Goal: Task Accomplishment & Management: Manage account settings

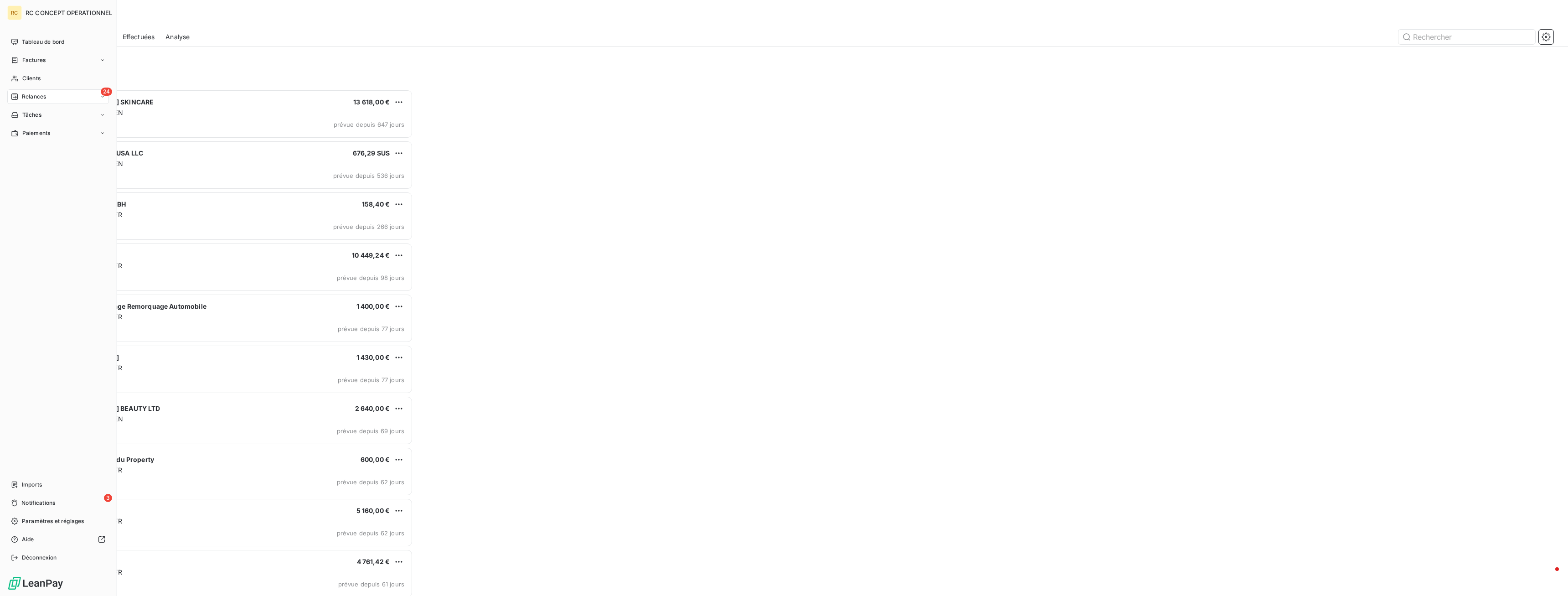
scroll to position [507, 370]
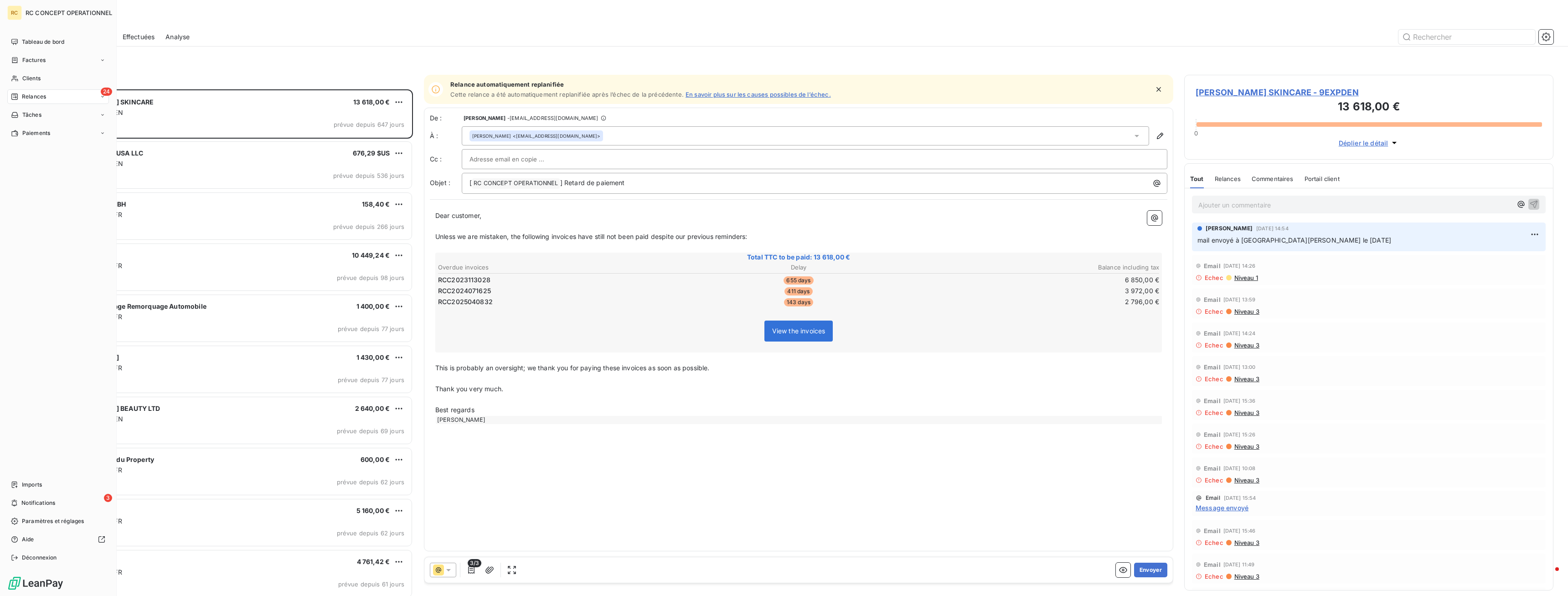
click at [32, 96] on span "Relances" at bounding box center [34, 97] width 24 height 9
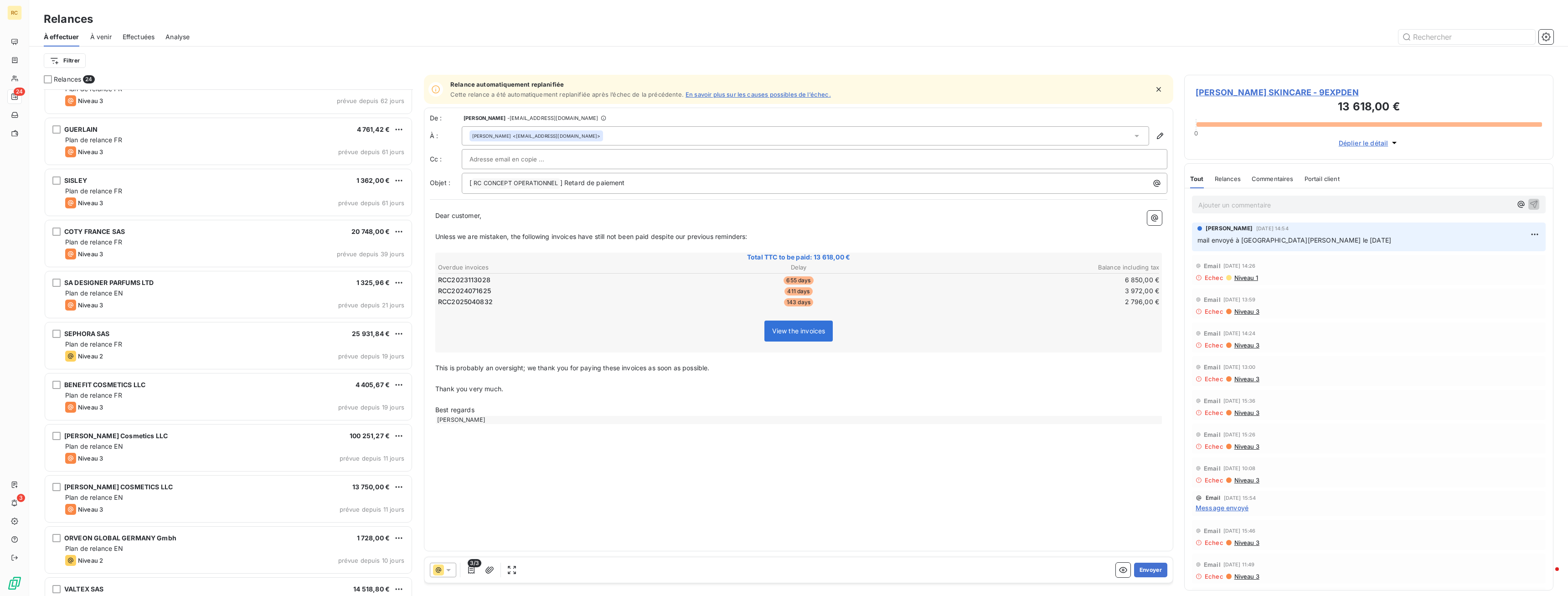
scroll to position [394, 0]
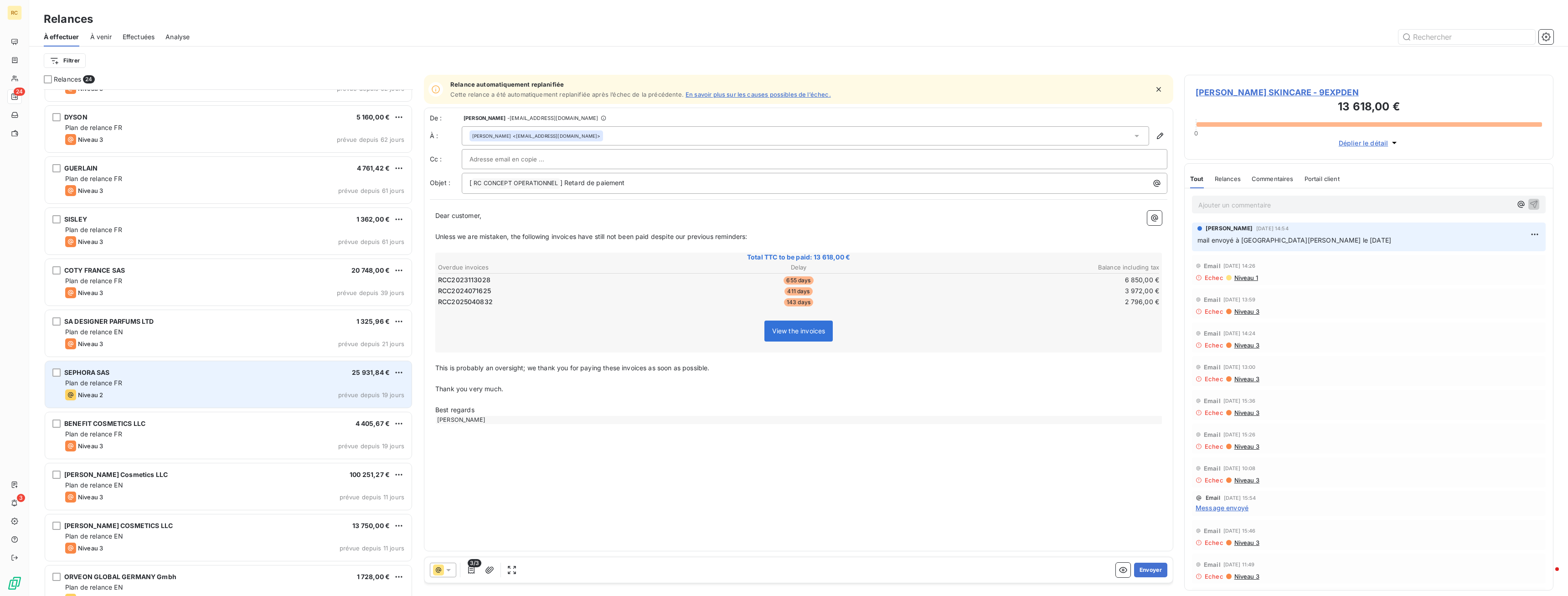
click at [110, 376] on div "SEPHORA SAS 25 931,84 €" at bounding box center [235, 373] width 339 height 9
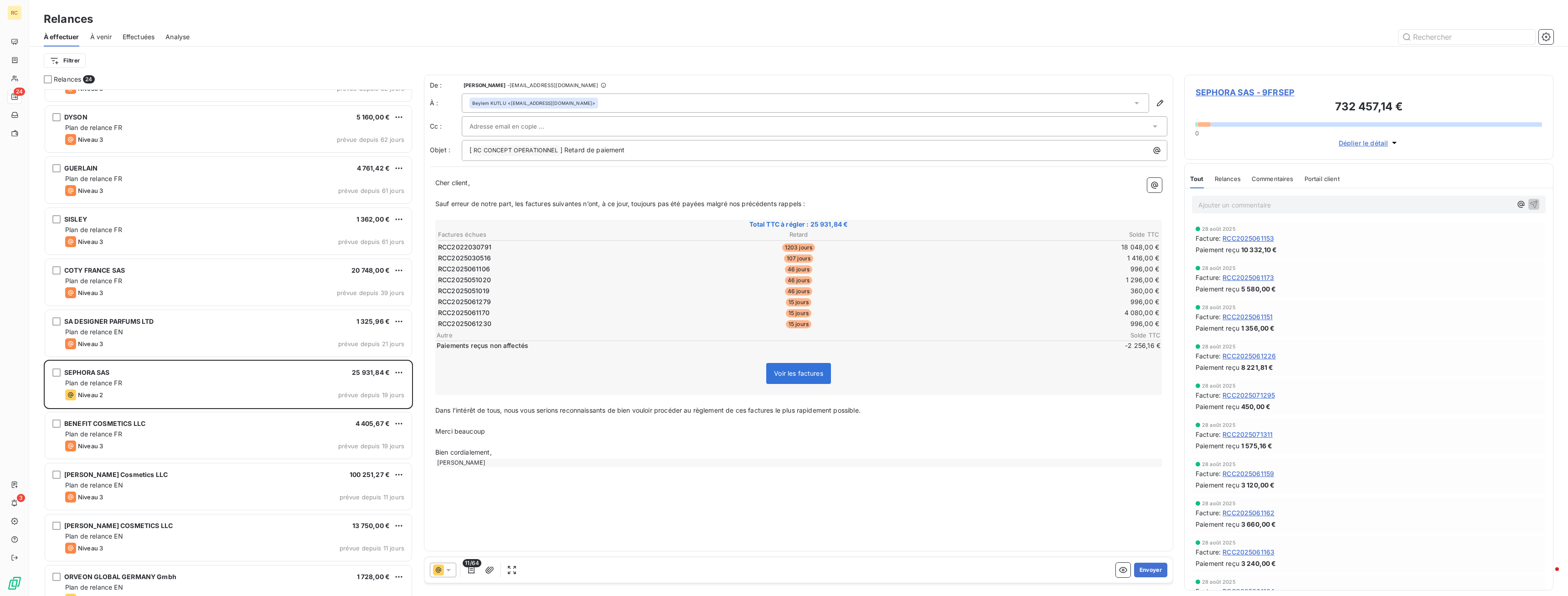
click at [478, 247] on span "RCC2022030791" at bounding box center [465, 247] width 54 height 10
click at [1233, 207] on p "Ajouter un commentaire ﻿" at bounding box center [1354, 205] width 313 height 11
click at [1536, 202] on icon "button" at bounding box center [1534, 204] width 10 height 10
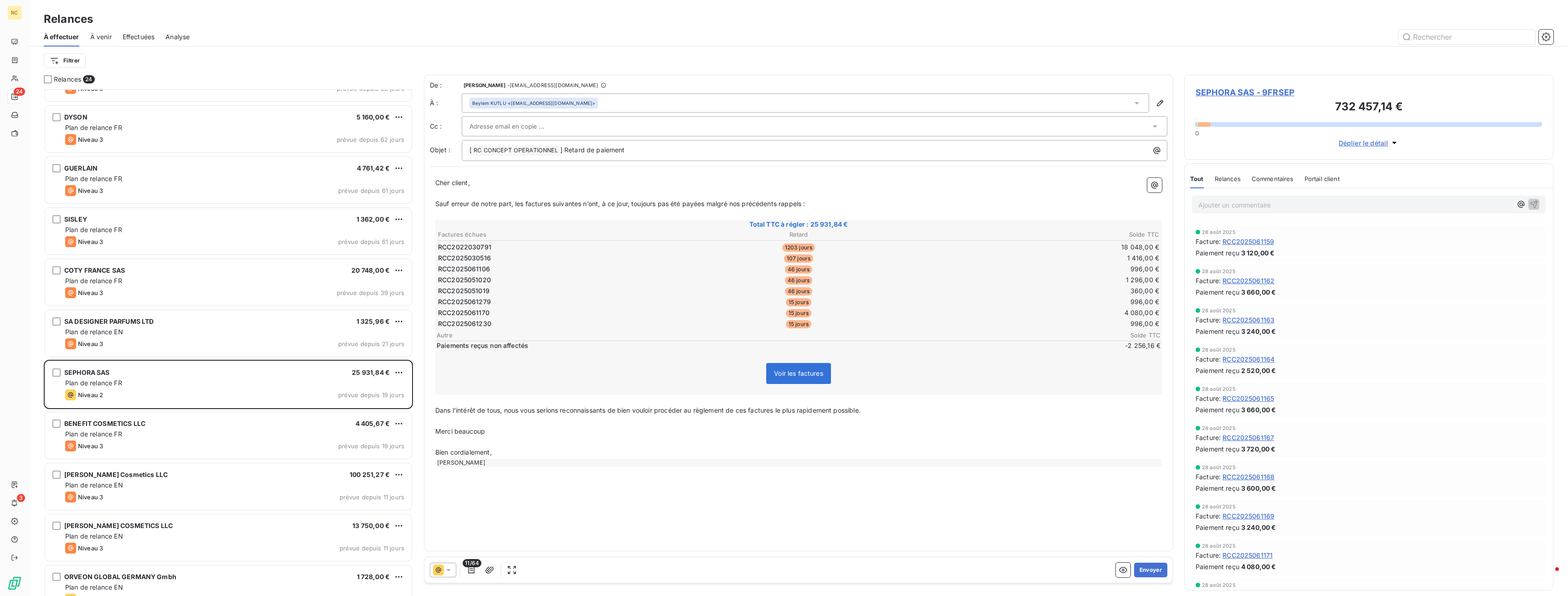
click at [491, 259] on td "RCC2025030516" at bounding box center [557, 258] width 240 height 10
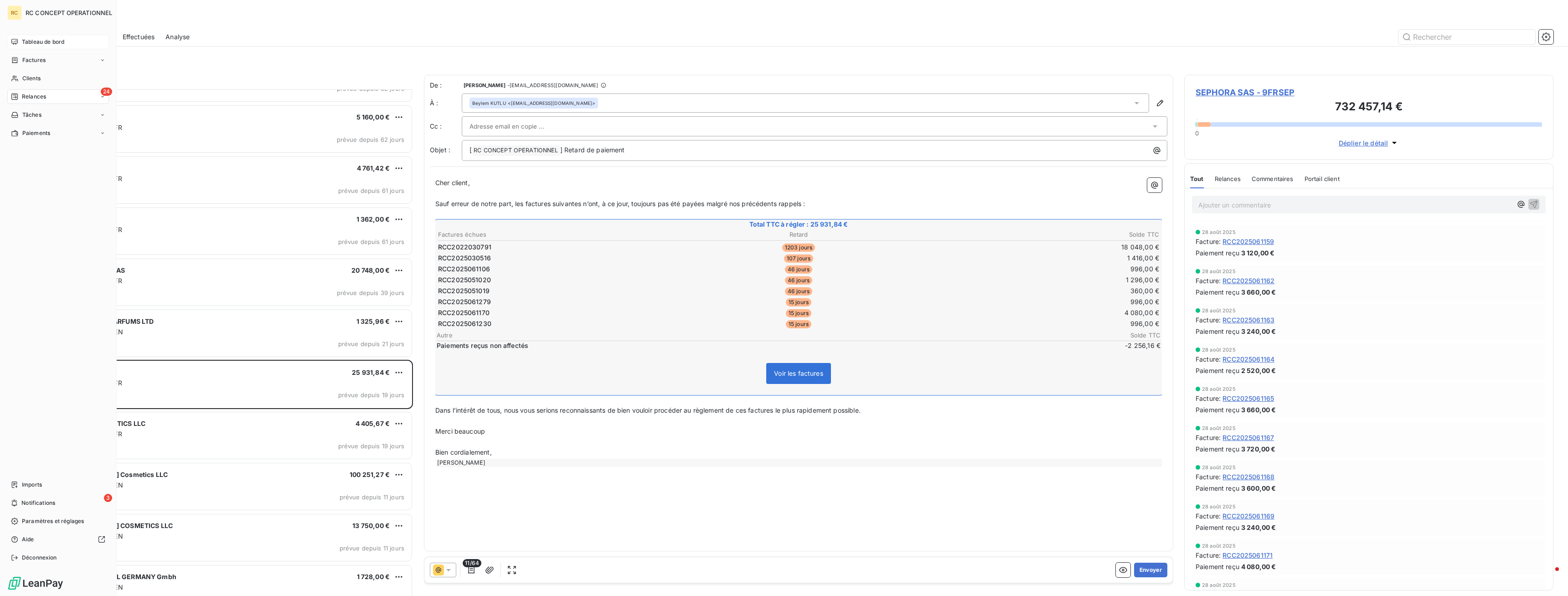
click at [33, 44] on span "Tableau de bord" at bounding box center [43, 42] width 42 height 9
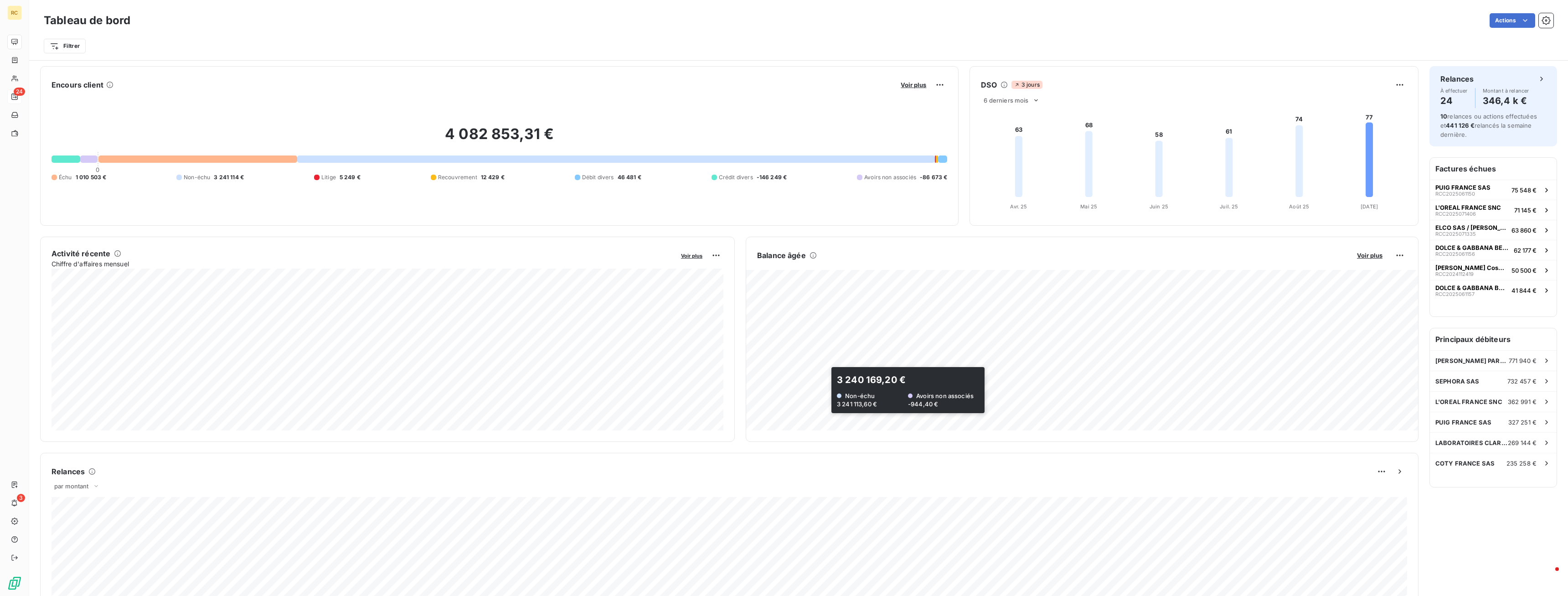
scroll to position [94, 0]
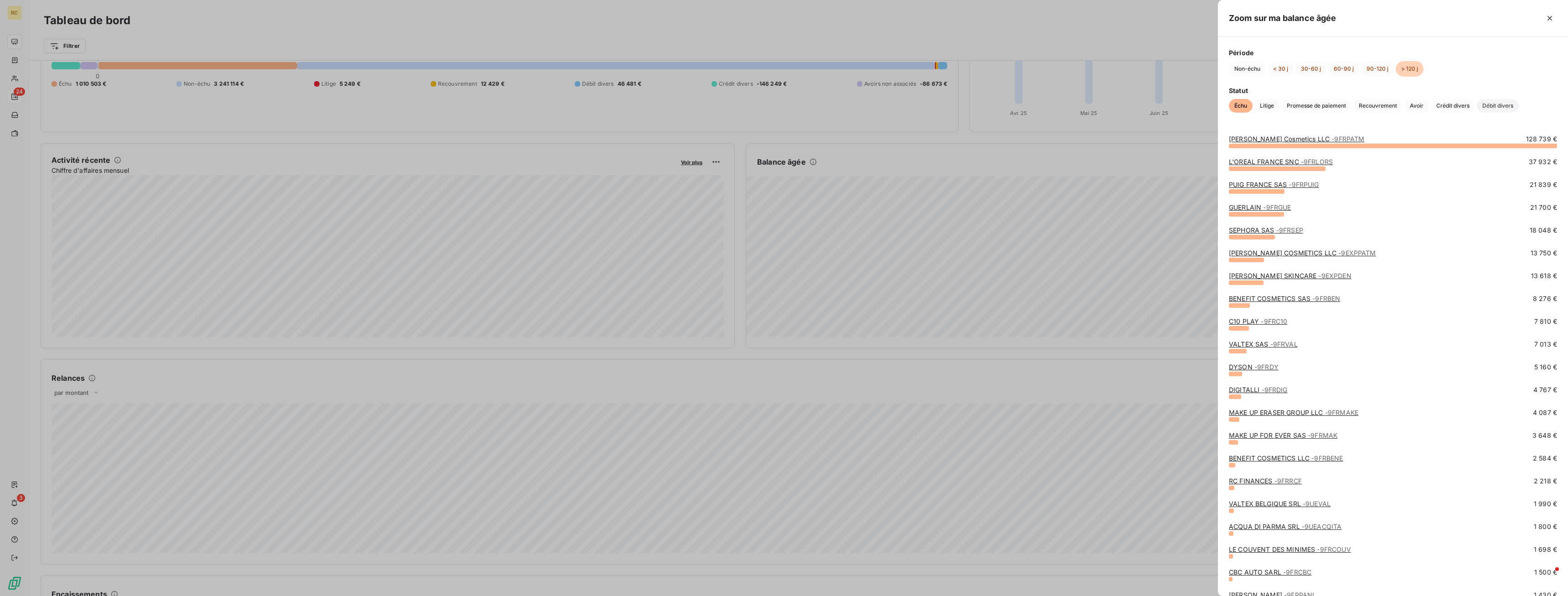
click at [1500, 108] on span "Débit divers" at bounding box center [1498, 105] width 42 height 13
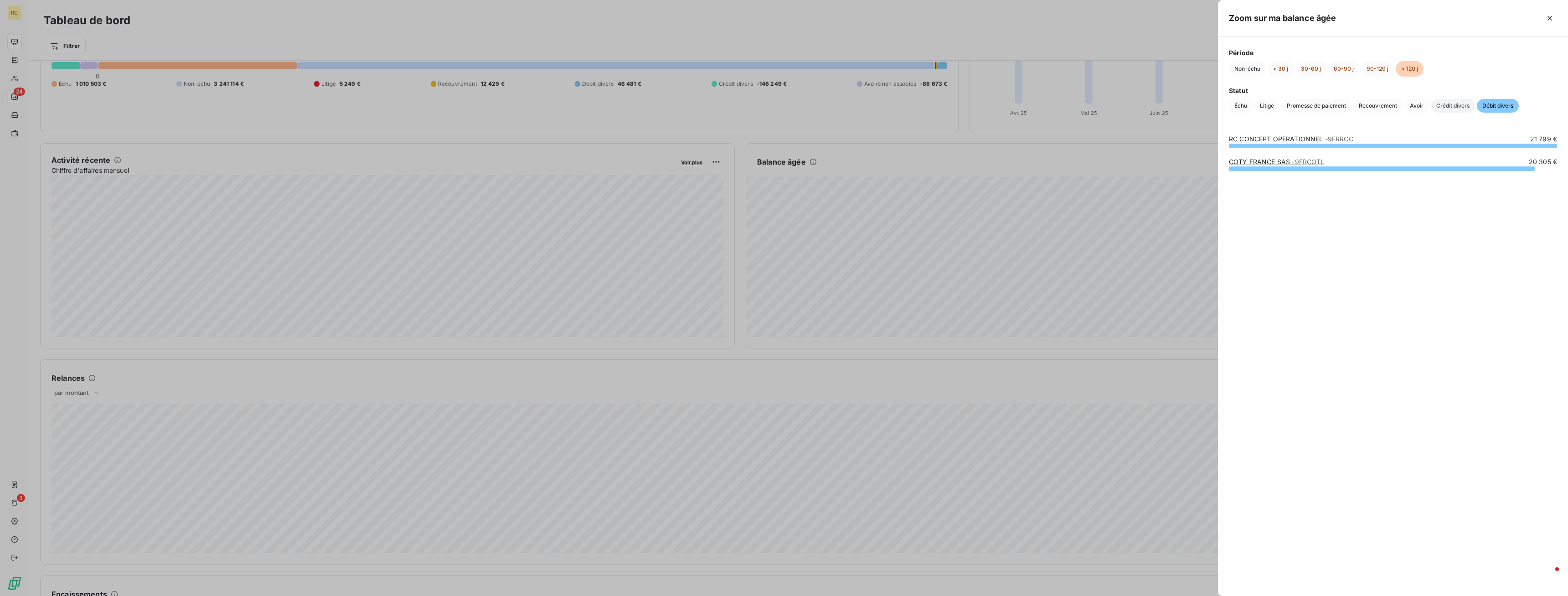
click at [1447, 106] on span "Crédit divers" at bounding box center [1453, 105] width 44 height 13
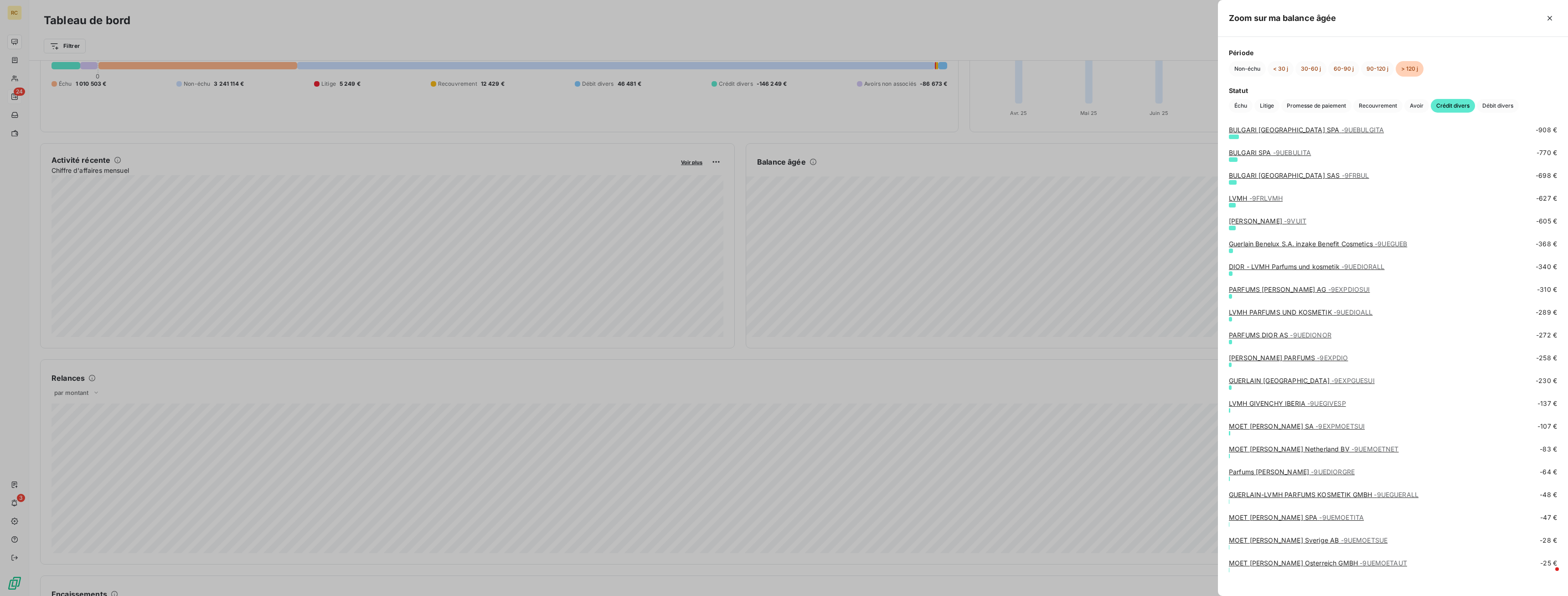
scroll to position [313, 0]
click at [1418, 105] on span "Avoir" at bounding box center [1418, 105] width 25 height 13
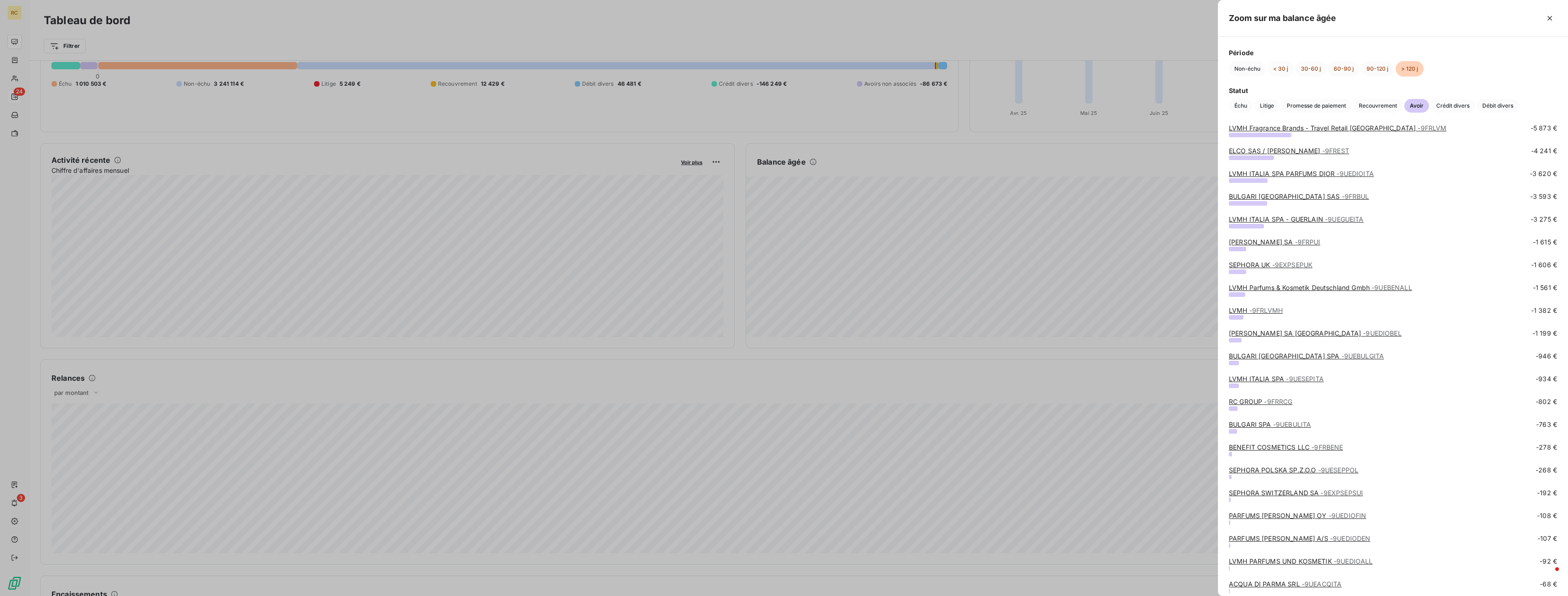
scroll to position [35, 0]
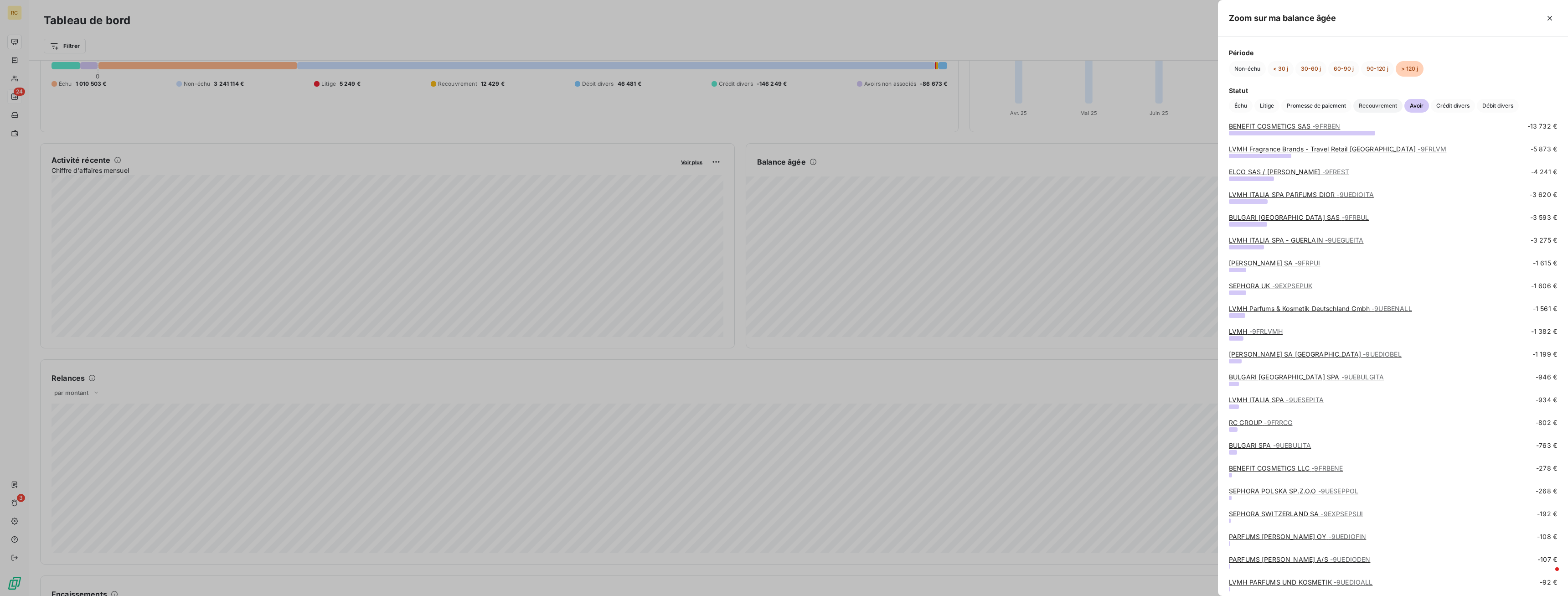
click at [1370, 106] on span "Recouvrement" at bounding box center [1377, 105] width 49 height 13
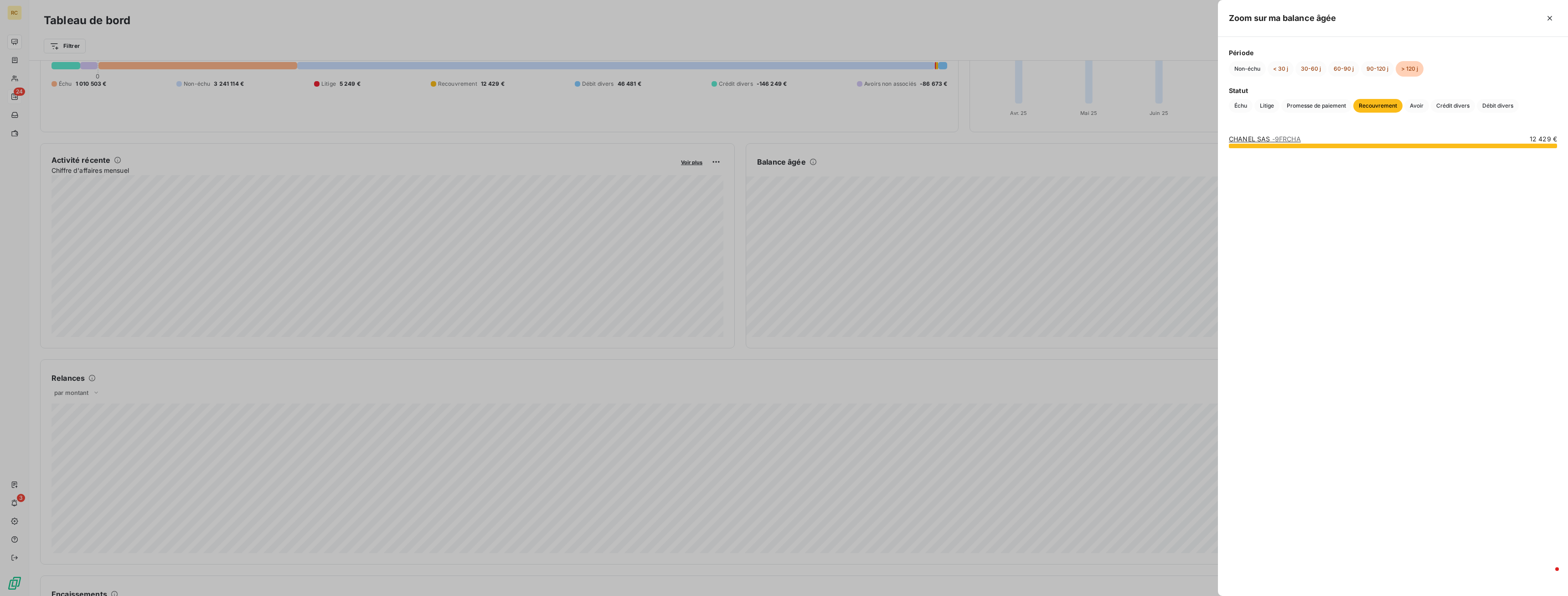
scroll to position [0, 0]
click at [1321, 104] on span "Promesse de paiement" at bounding box center [1316, 105] width 70 height 13
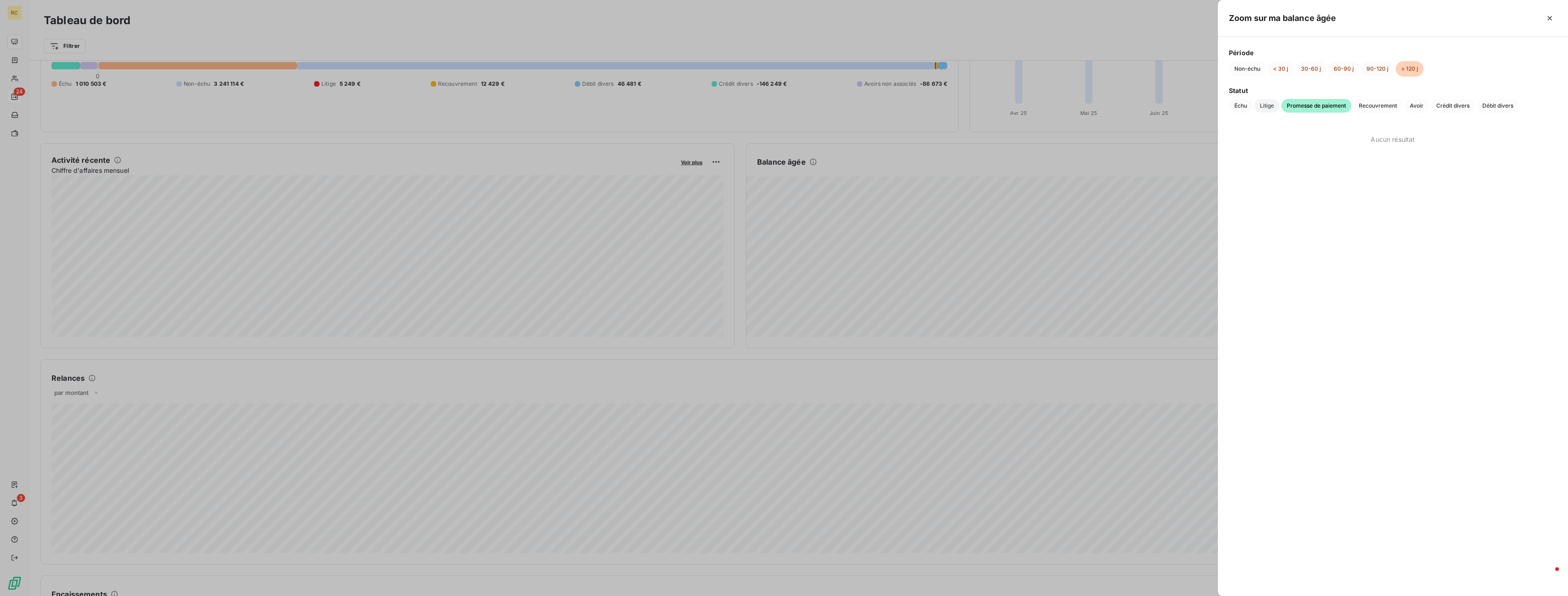
click at [1264, 105] on span "Litige" at bounding box center [1267, 105] width 25 height 13
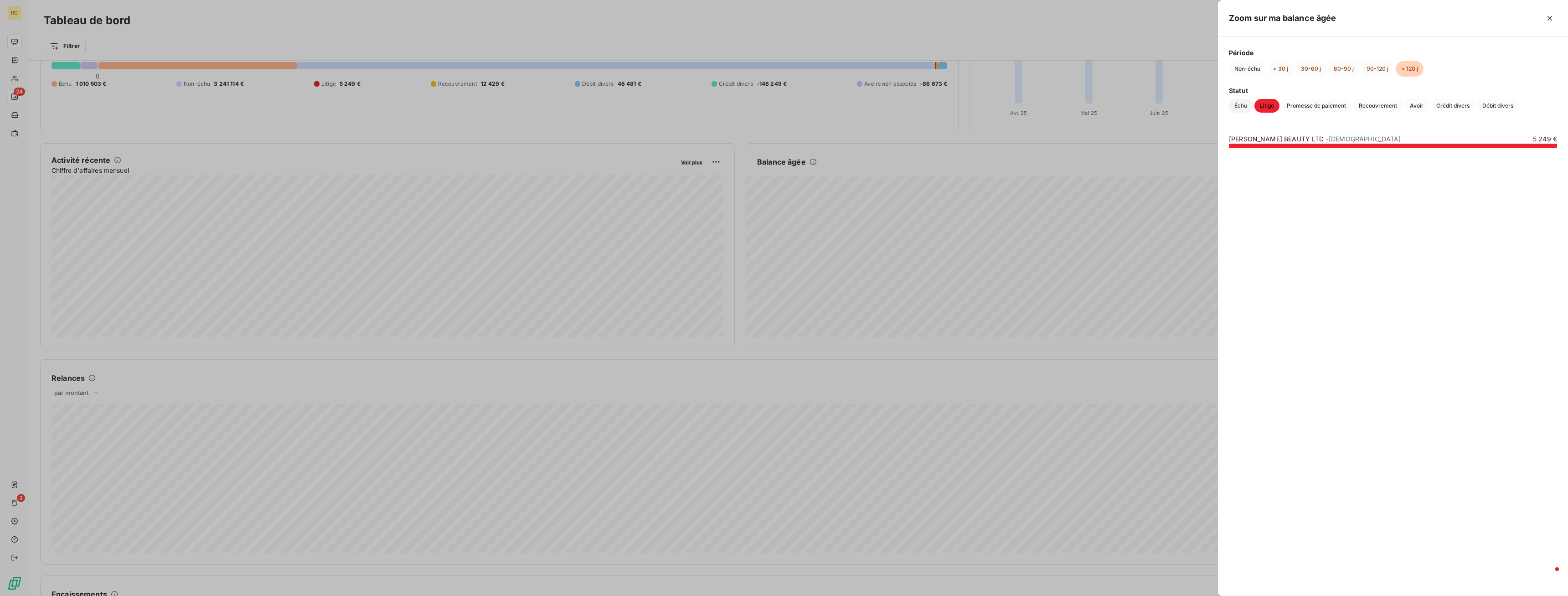
click at [1243, 109] on span "Échu" at bounding box center [1240, 105] width 24 height 13
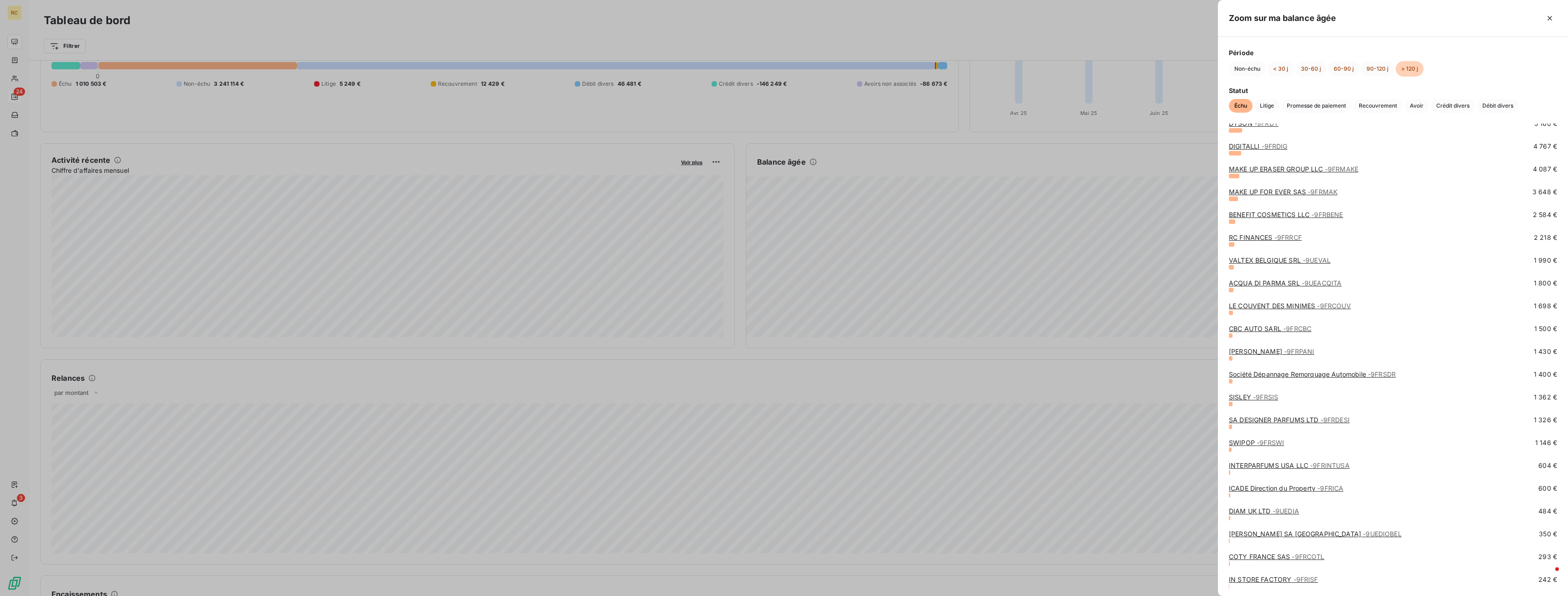
scroll to position [197, 0]
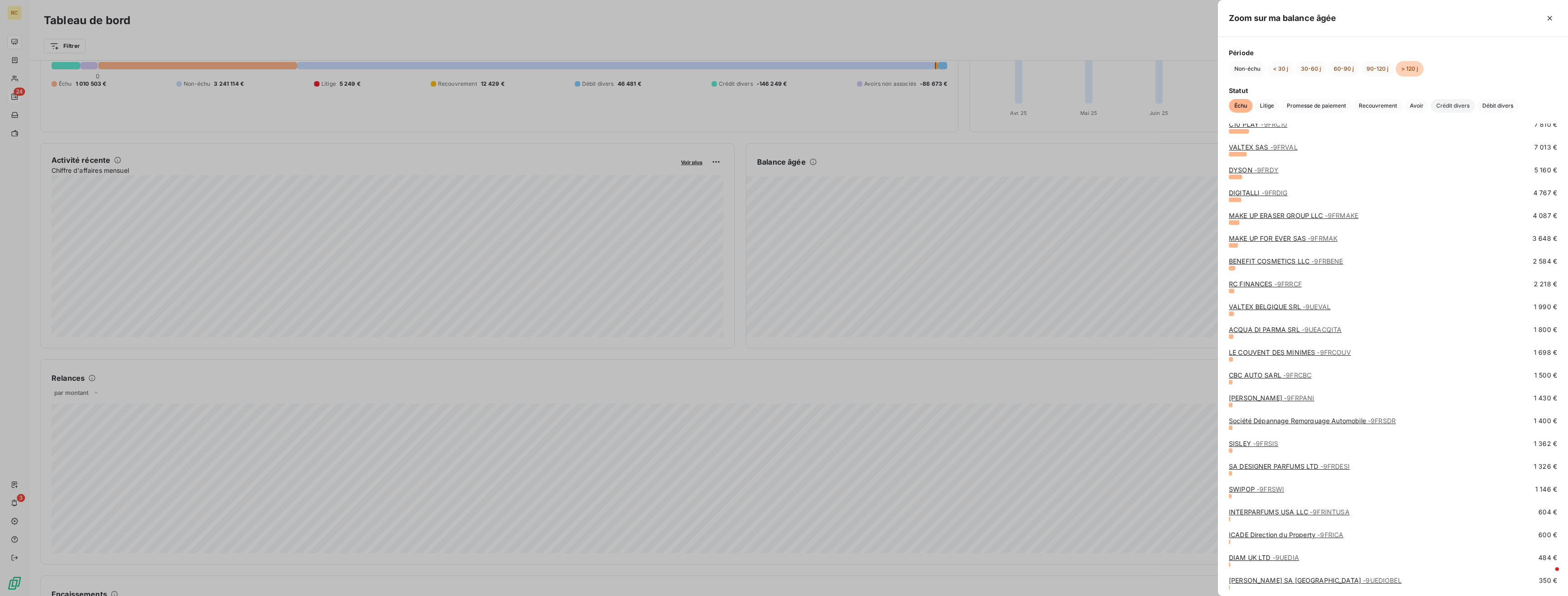
click at [1457, 103] on span "Crédit divers" at bounding box center [1453, 105] width 44 height 13
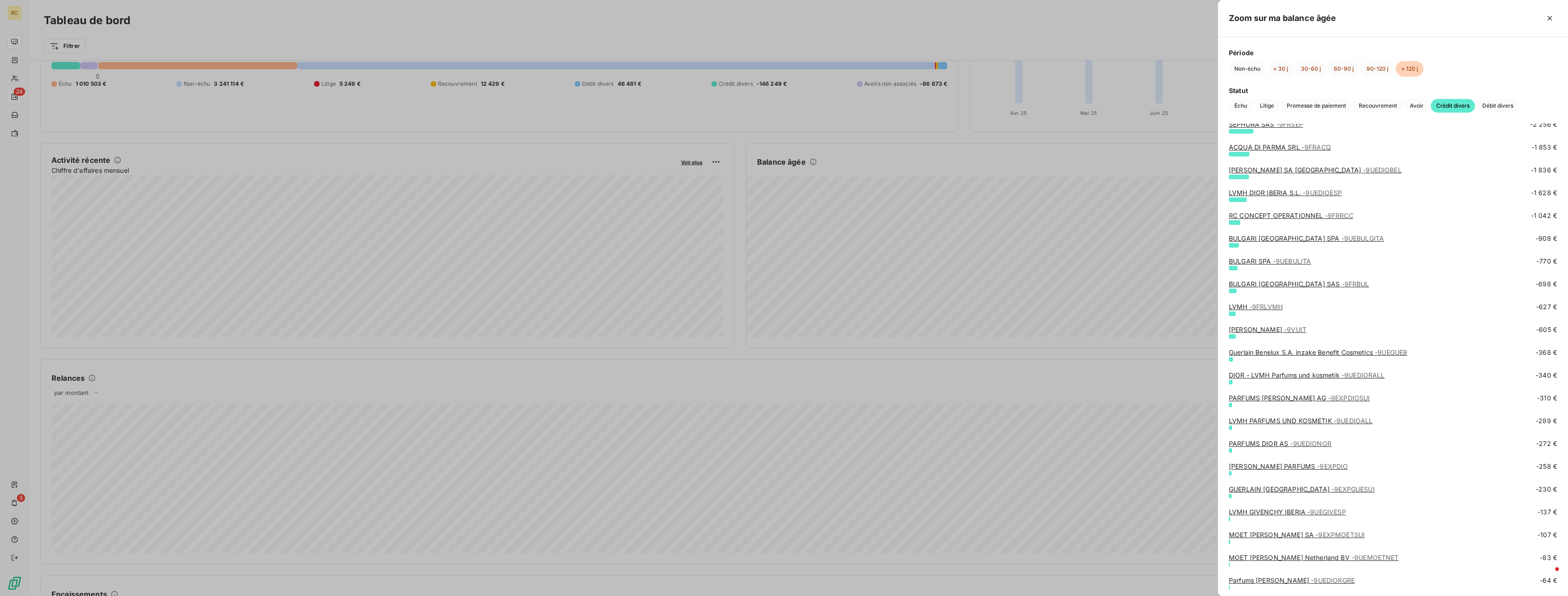
scroll to position [37, 0]
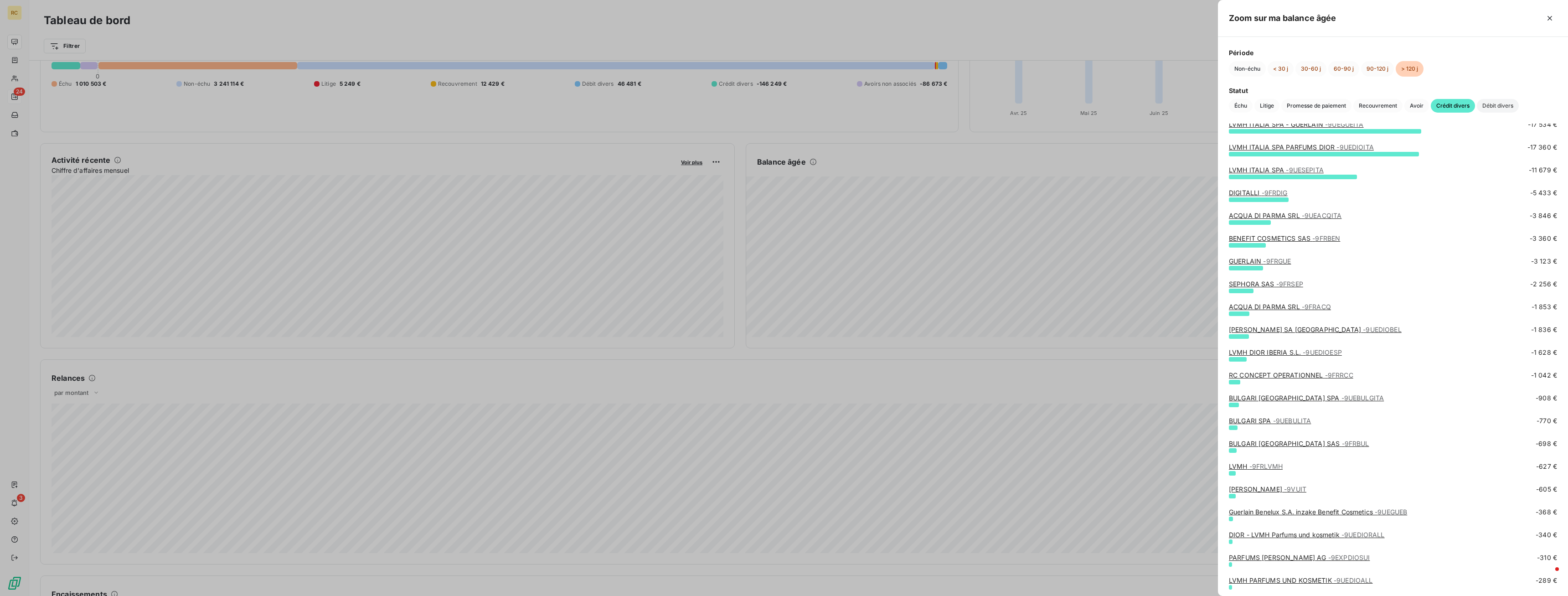
click at [1488, 107] on span "Débit divers" at bounding box center [1498, 105] width 42 height 13
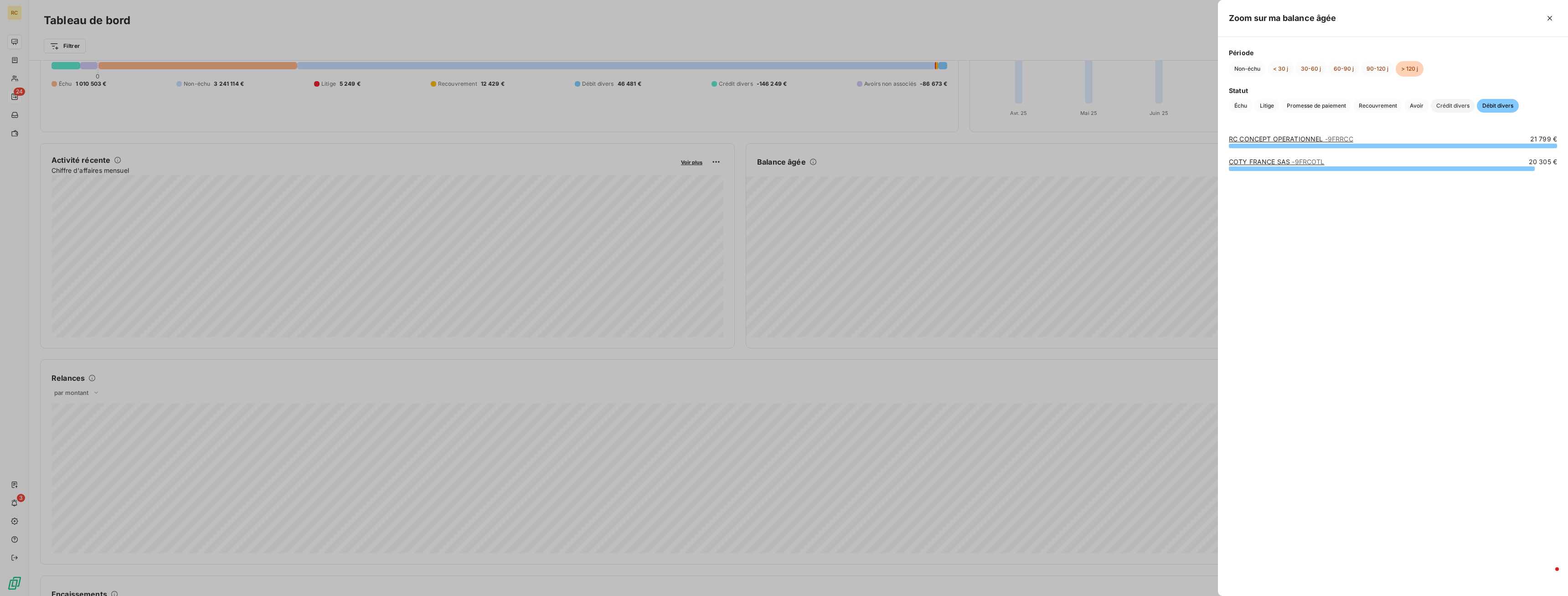
click at [1455, 106] on span "Crédit divers" at bounding box center [1453, 105] width 44 height 13
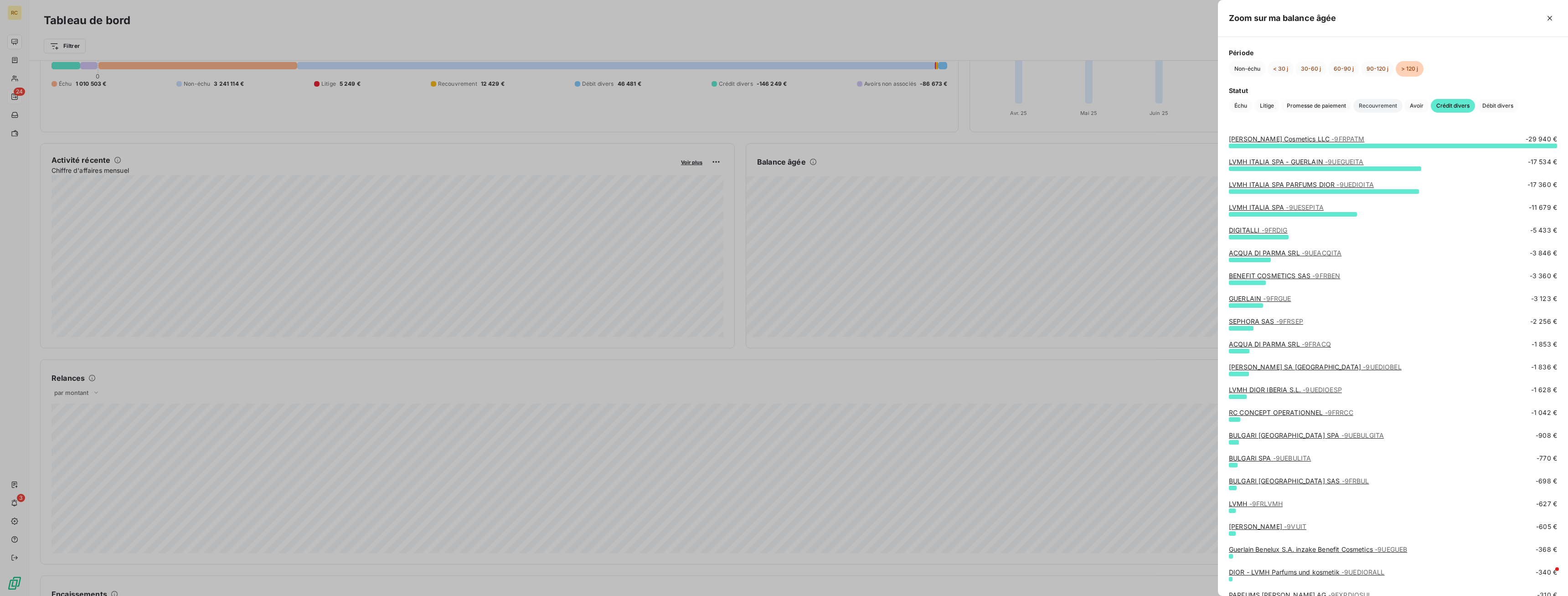
click at [1369, 107] on span "Recouvrement" at bounding box center [1377, 105] width 49 height 13
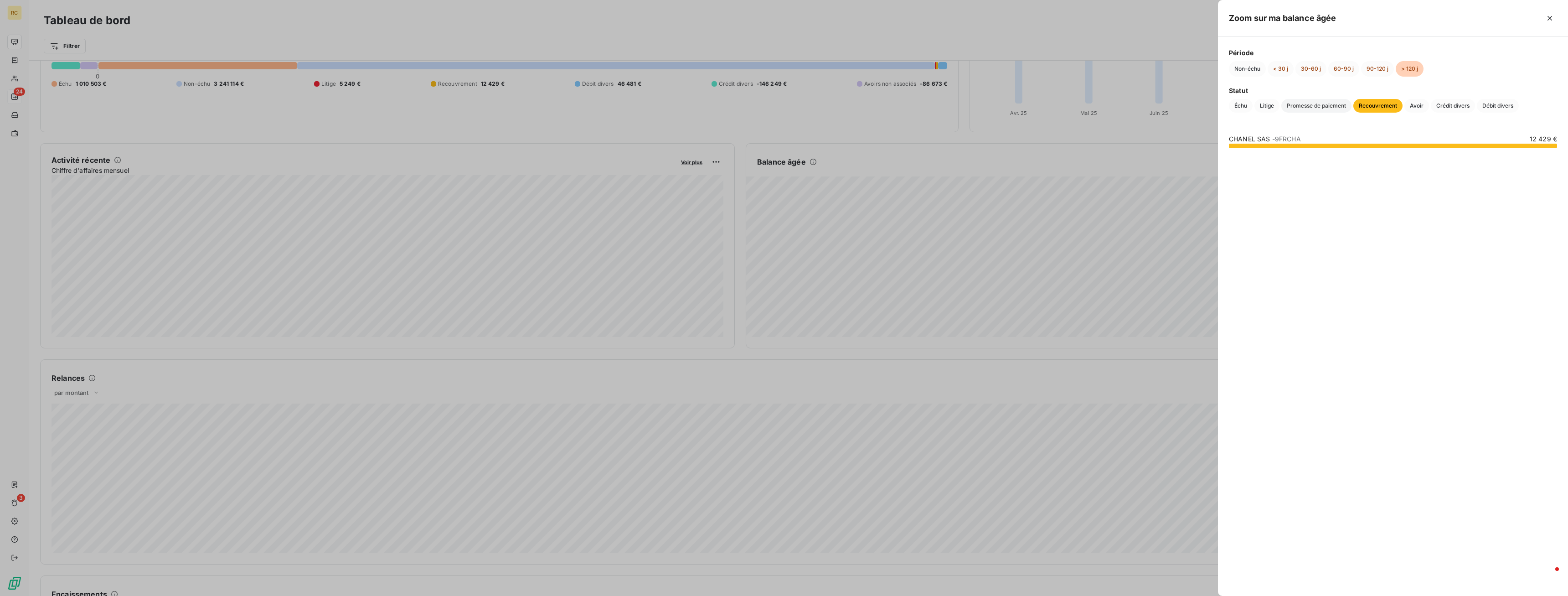
click at [1334, 107] on span "Promesse de paiement" at bounding box center [1316, 105] width 70 height 13
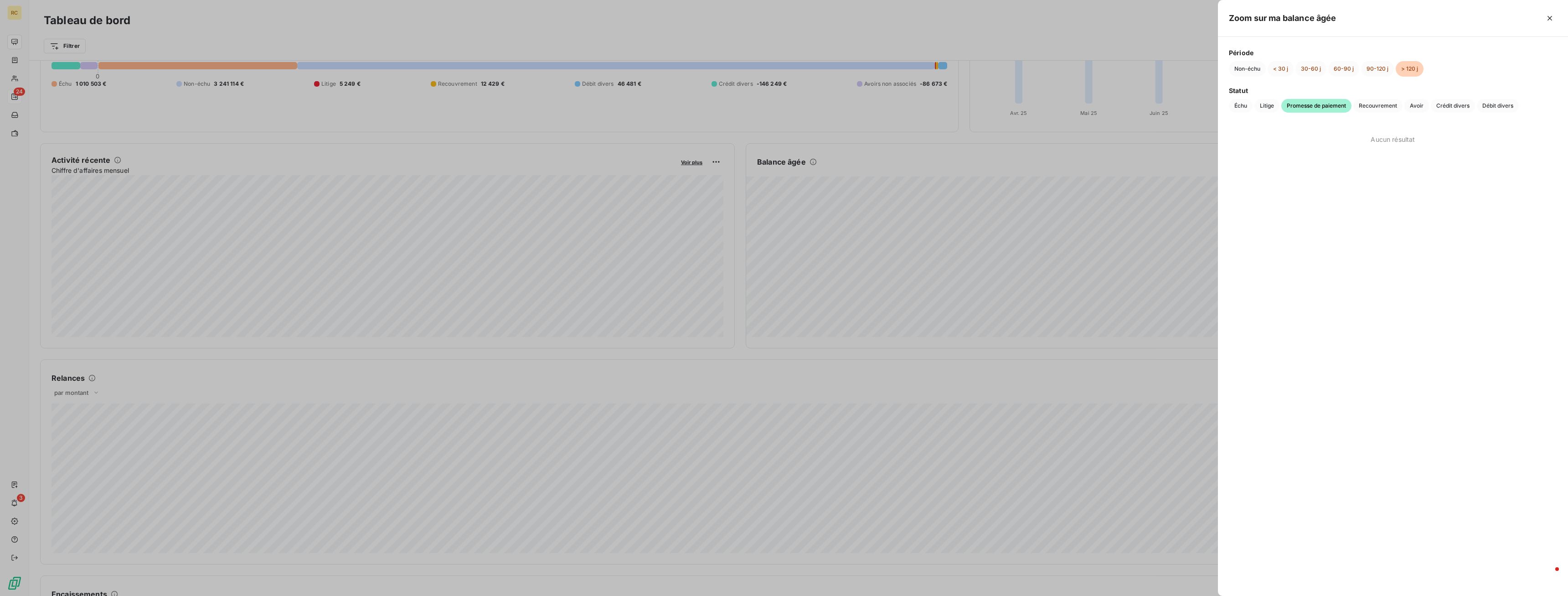
click at [596, 200] on div at bounding box center [784, 298] width 1568 height 596
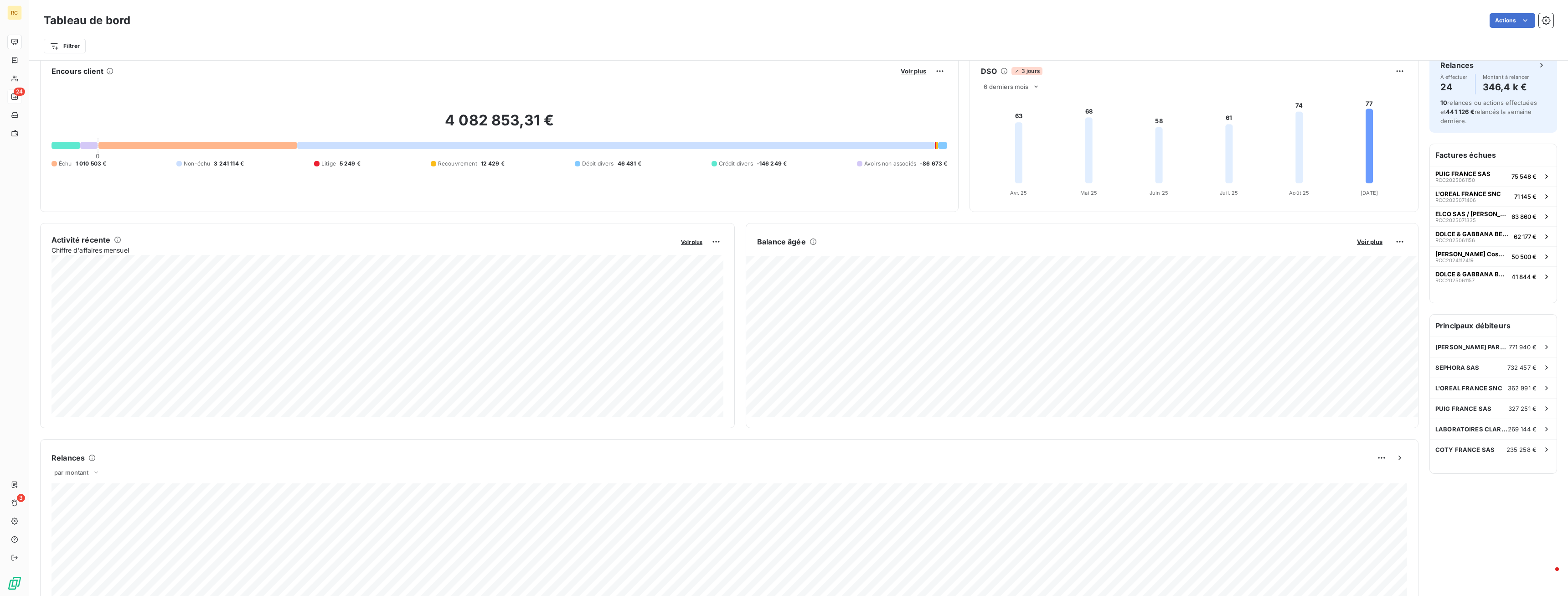
scroll to position [293, 0]
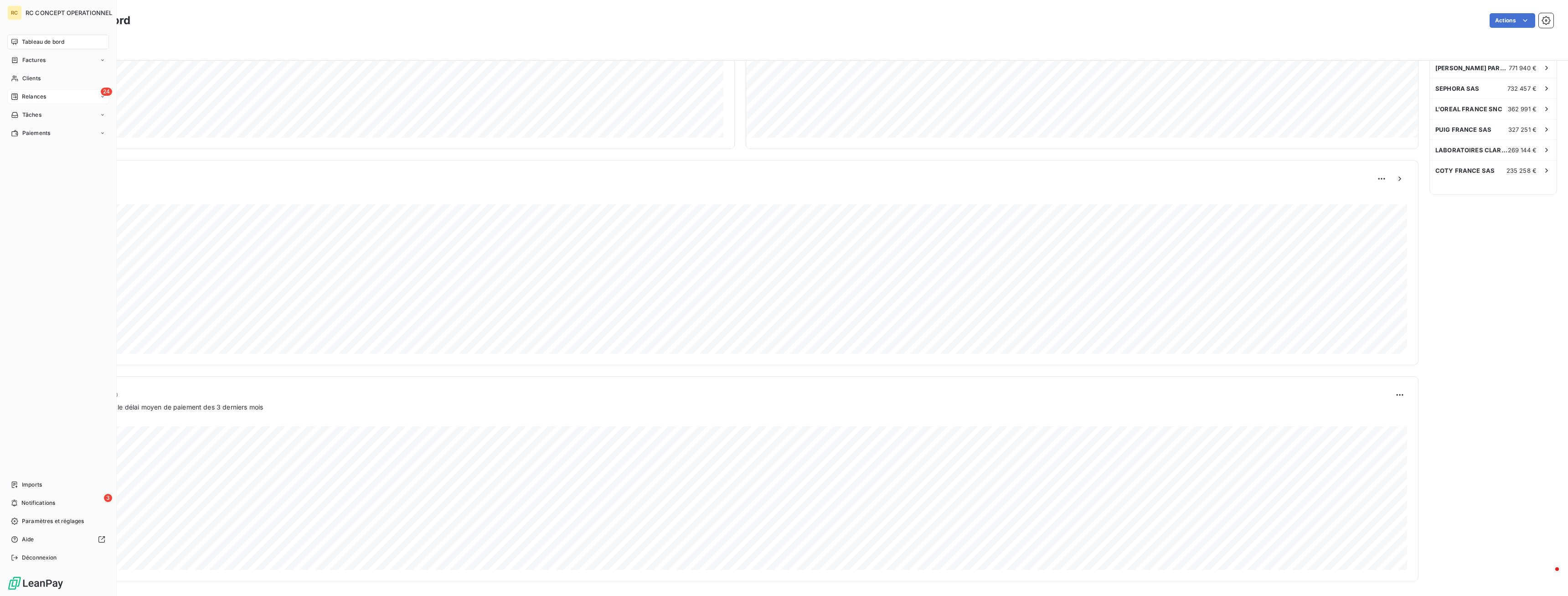
click at [39, 100] on span "Relances" at bounding box center [34, 97] width 24 height 9
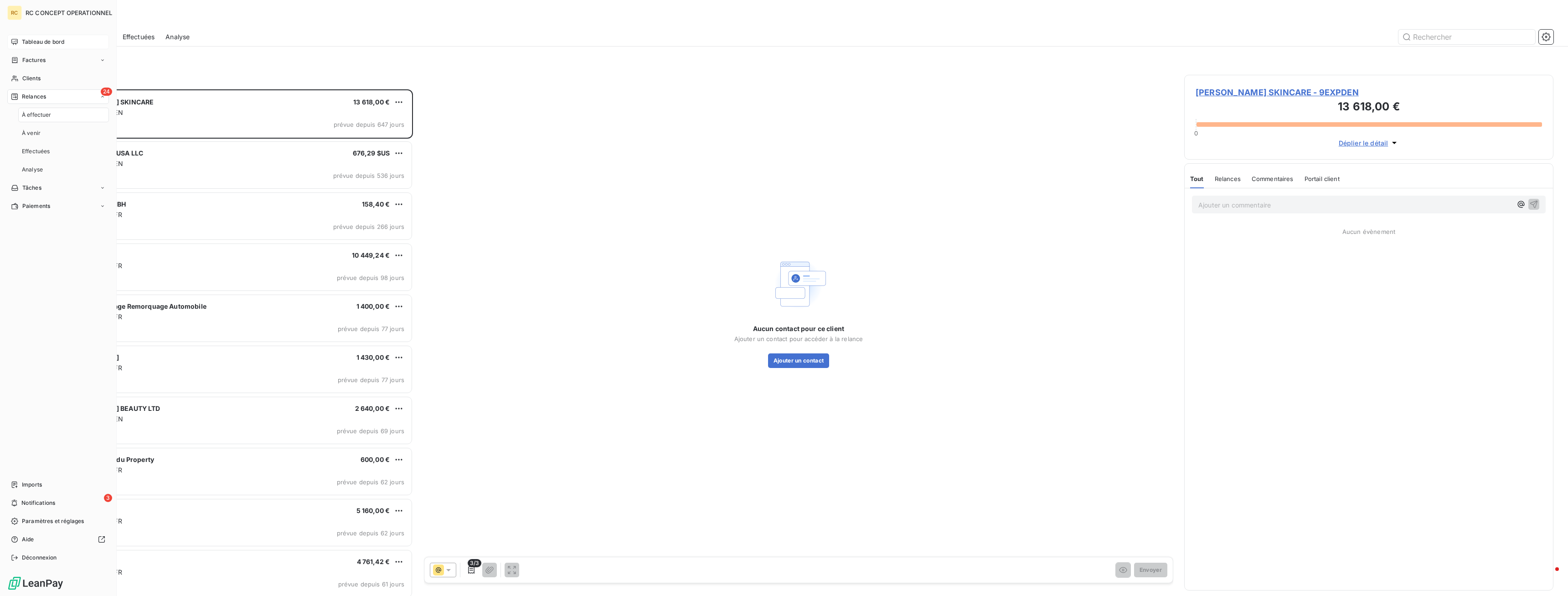
scroll to position [507, 370]
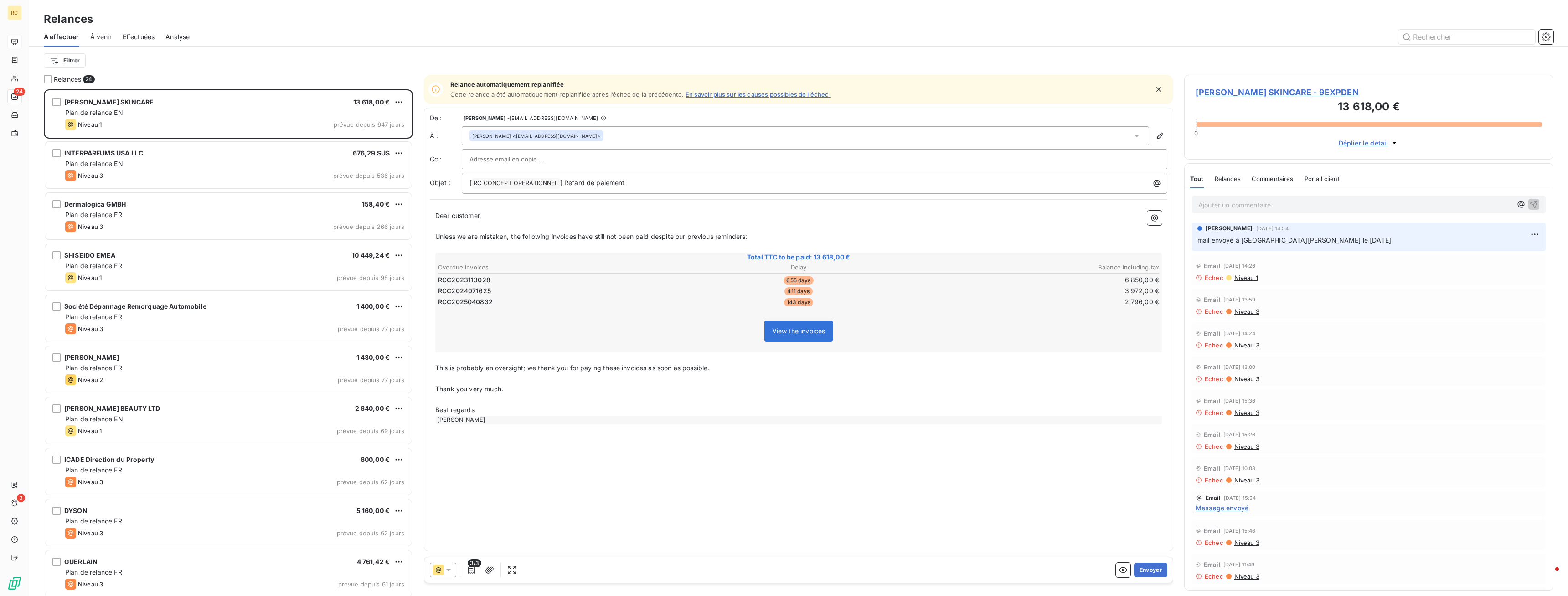
click at [176, 39] on span "Analyse" at bounding box center [177, 37] width 24 height 10
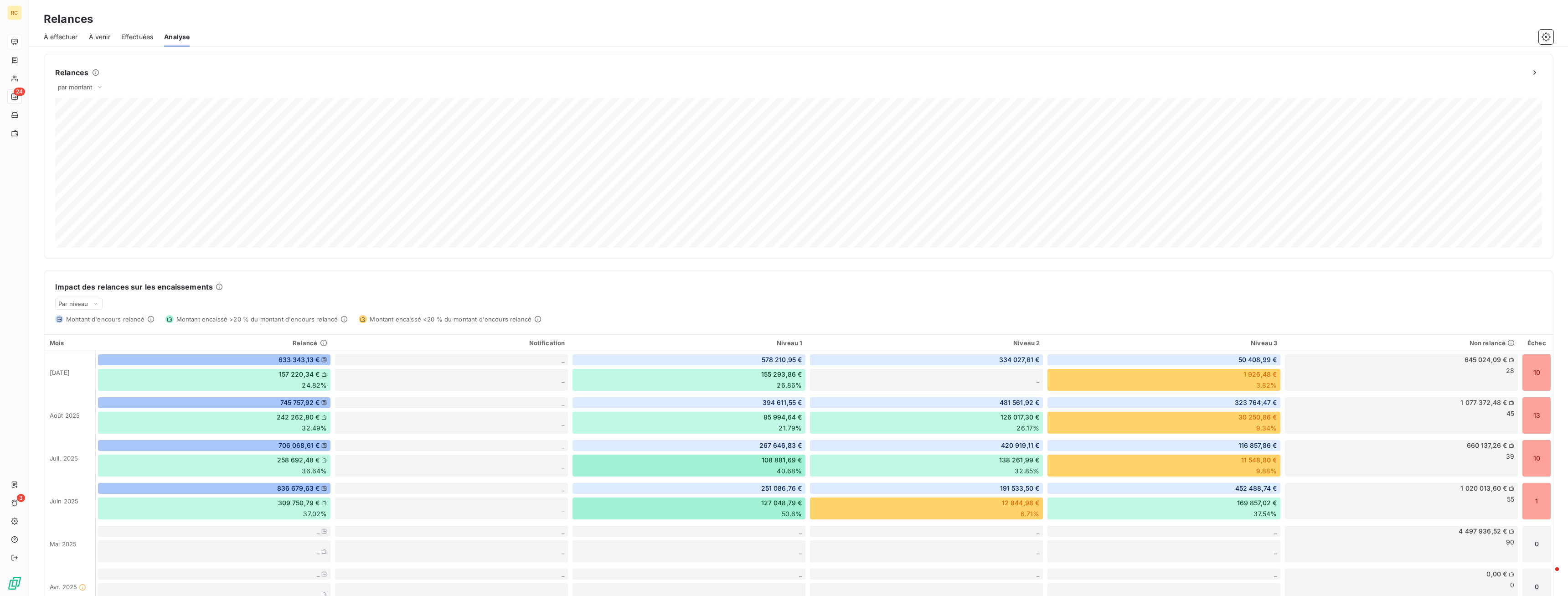
click at [137, 37] on span "Effectuées" at bounding box center [138, 37] width 33 height 10
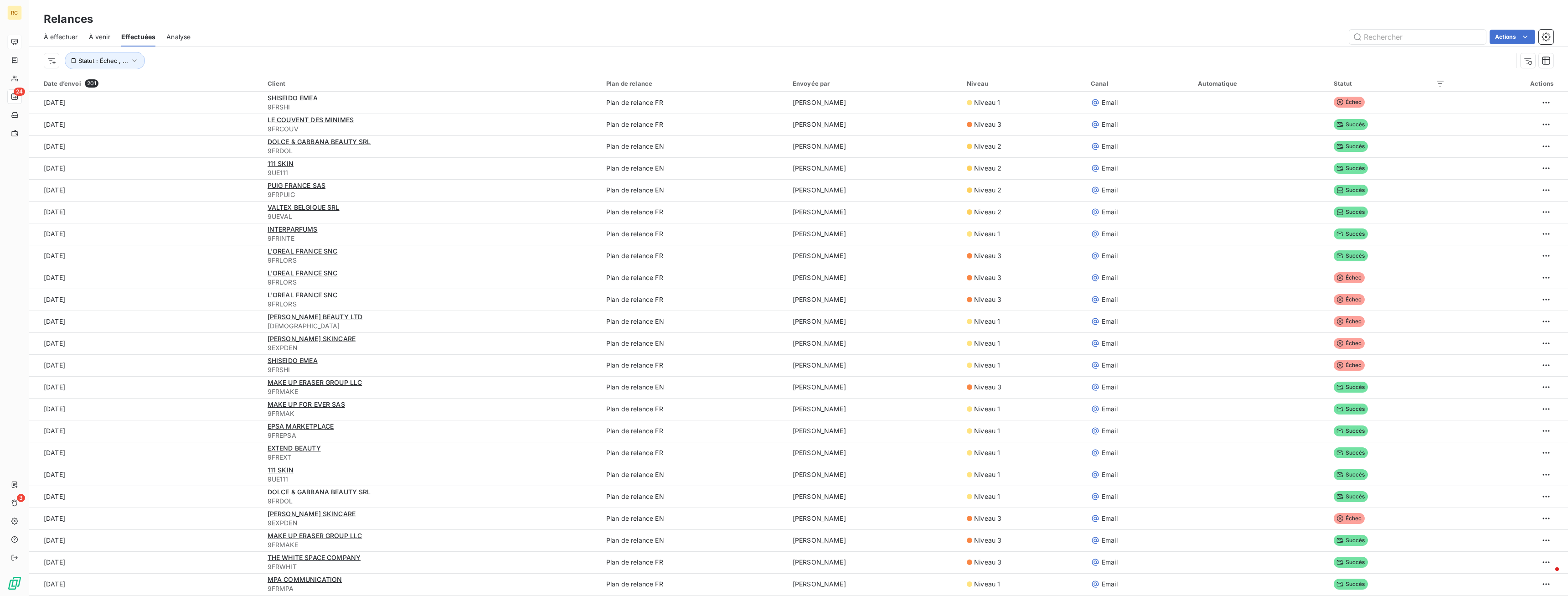
click at [94, 39] on span "À venir" at bounding box center [100, 37] width 21 height 10
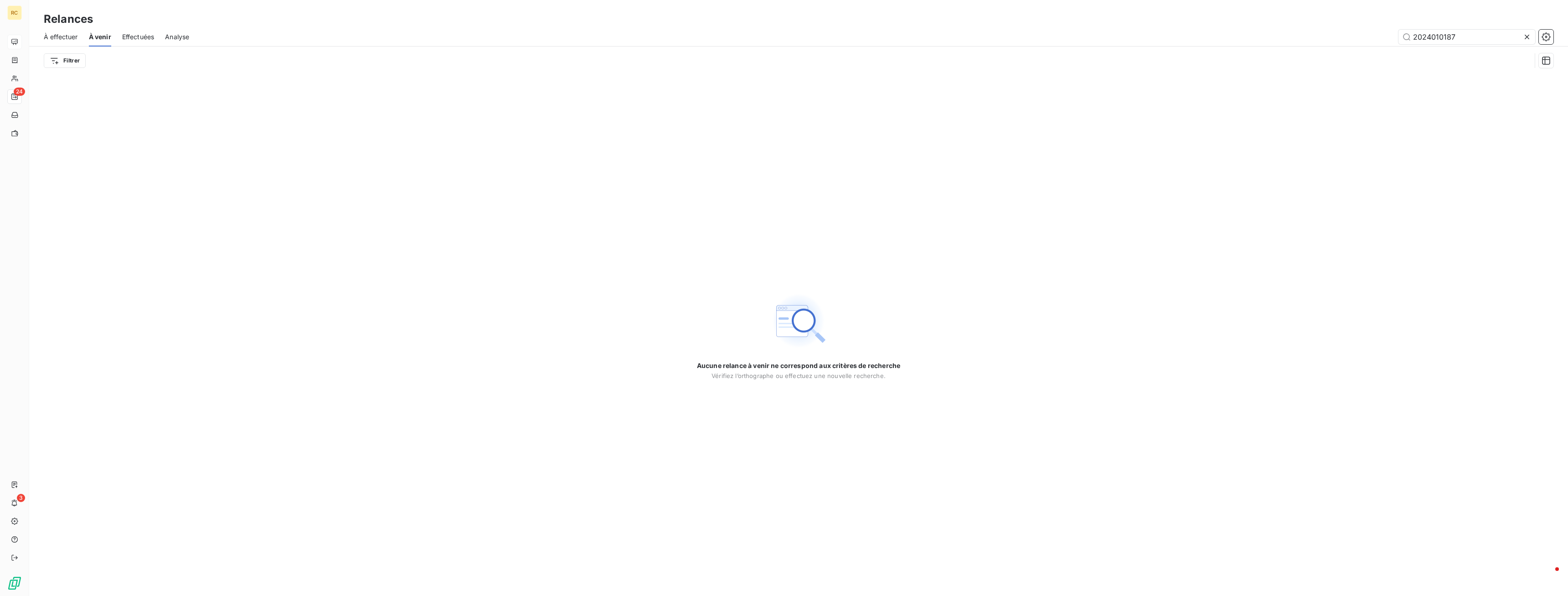
click at [70, 37] on span "À effectuer" at bounding box center [61, 37] width 34 height 10
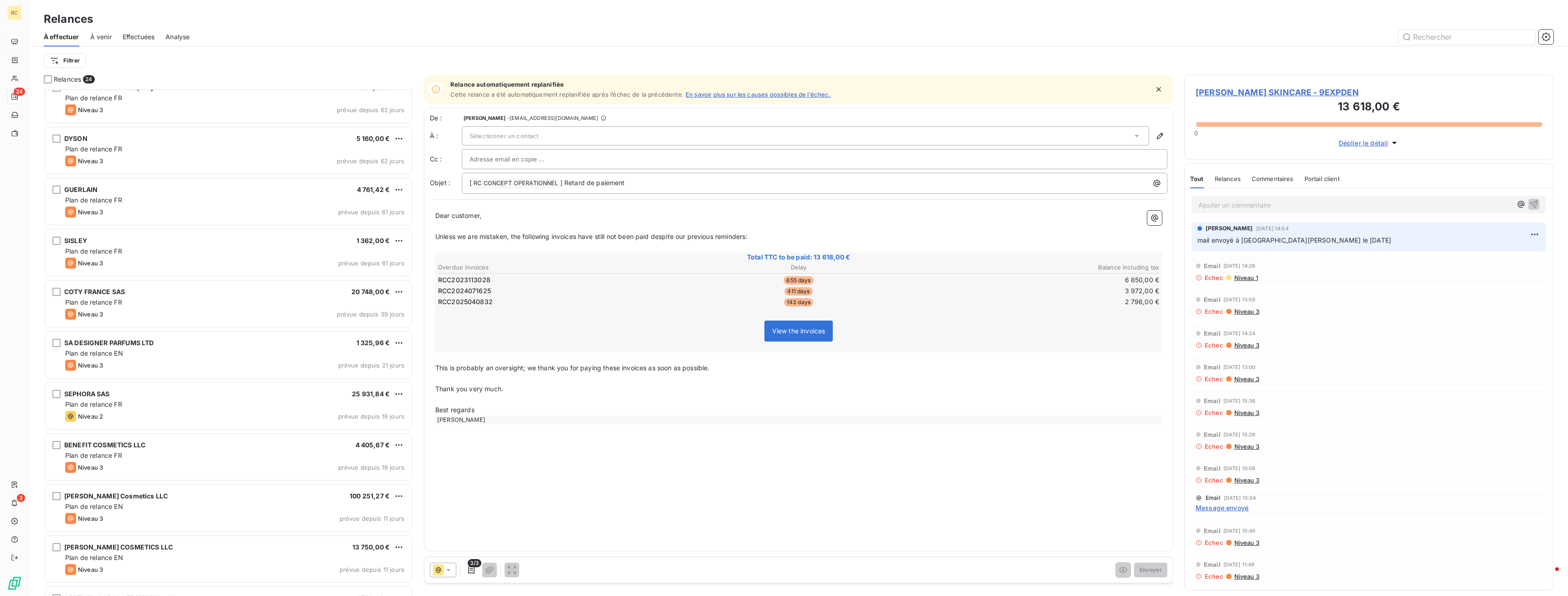
scroll to position [720, 0]
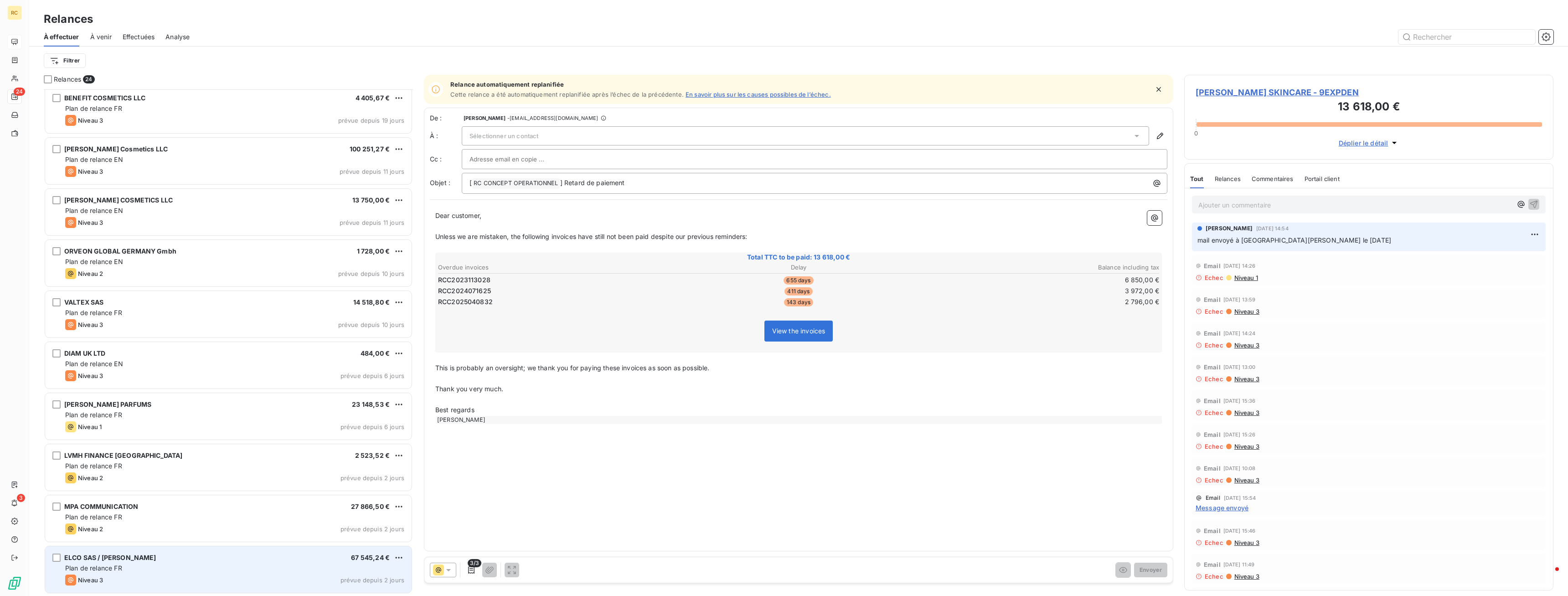
click at [107, 570] on span "Plan de relance FR" at bounding box center [93, 568] width 57 height 8
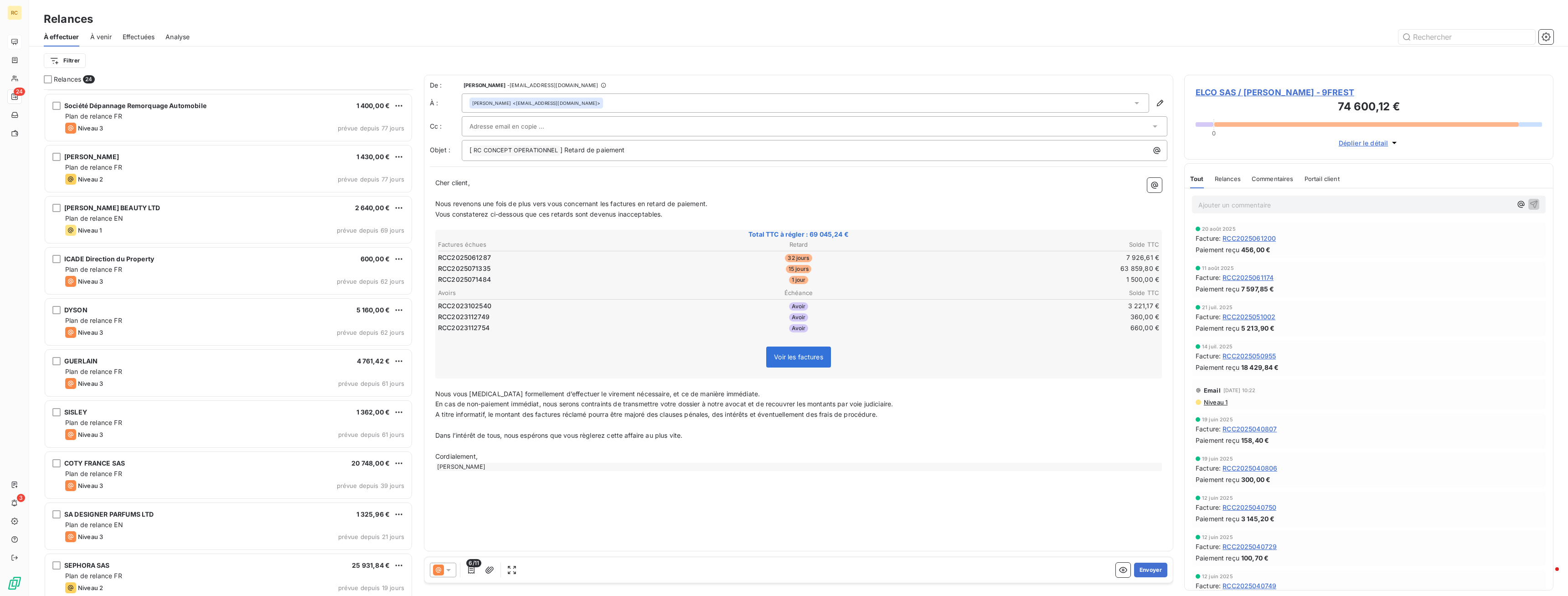
scroll to position [162, 0]
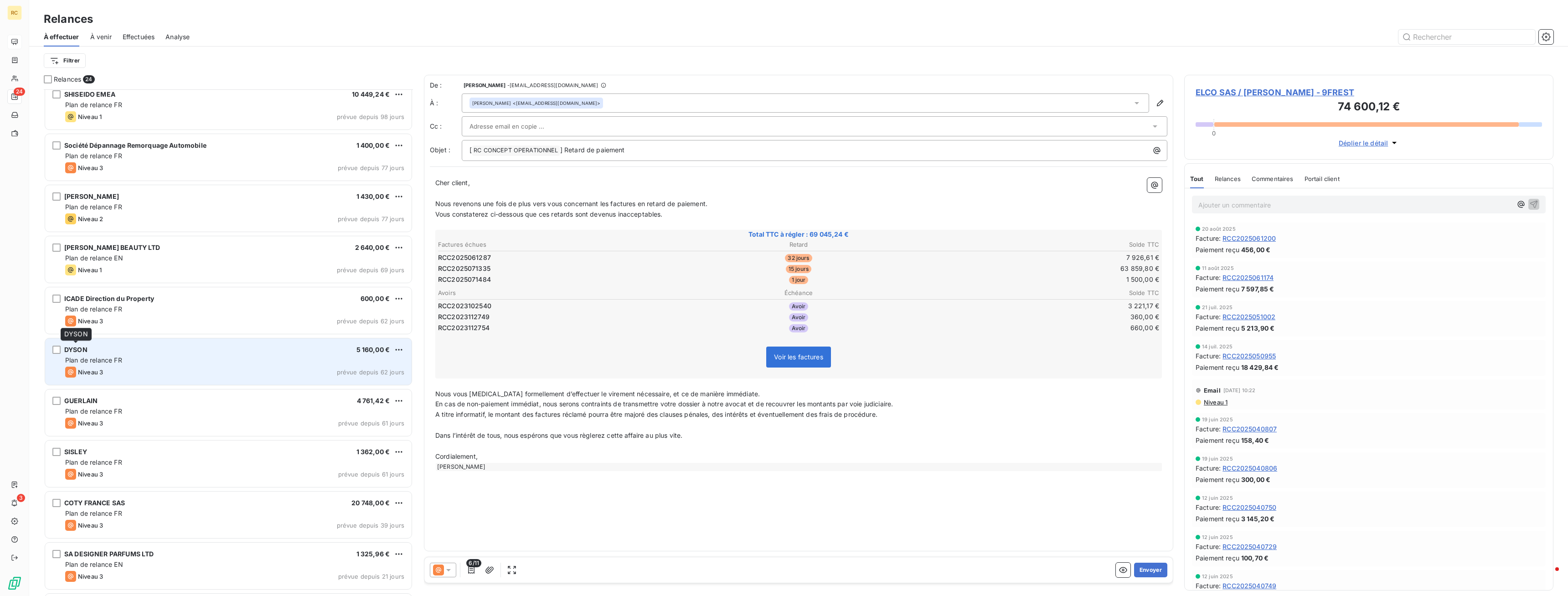
click at [79, 352] on span "DYSON" at bounding box center [76, 350] width 23 height 8
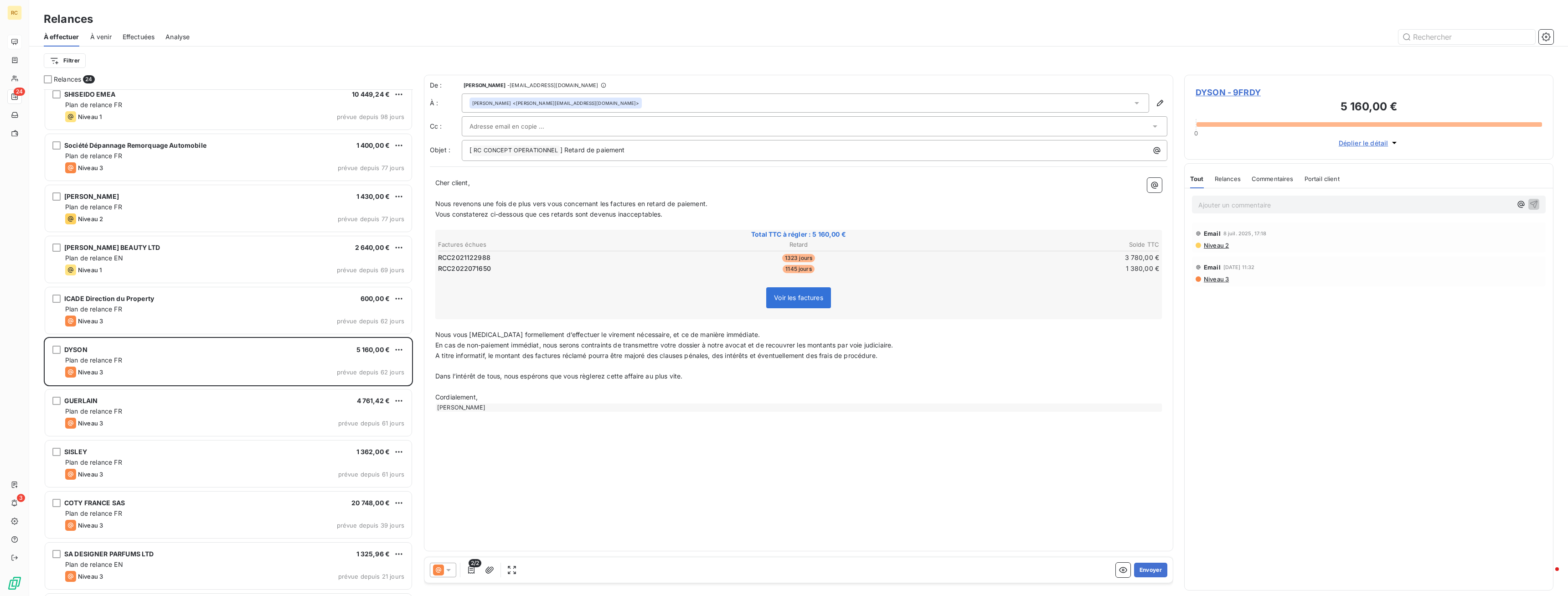
click at [1204, 203] on p "Ajouter un commentaire ﻿" at bounding box center [1354, 205] width 313 height 11
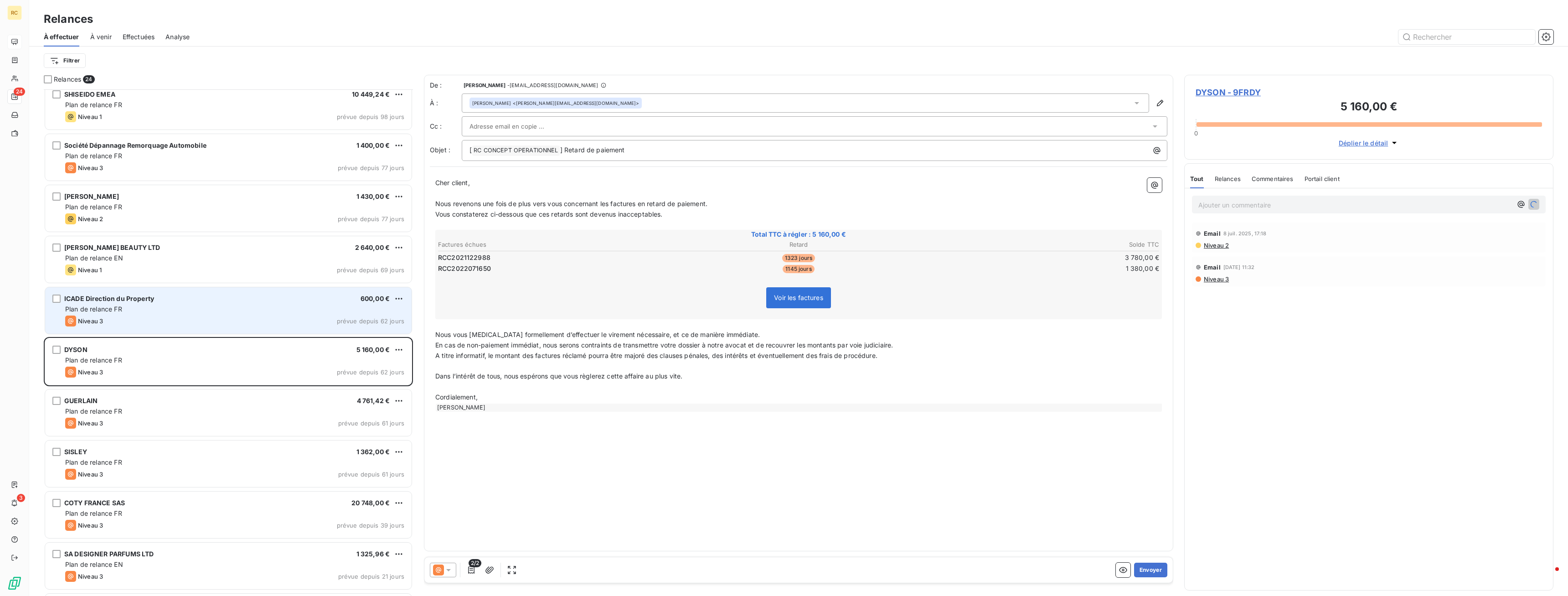
click at [155, 308] on div "Plan de relance FR" at bounding box center [235, 309] width 339 height 10
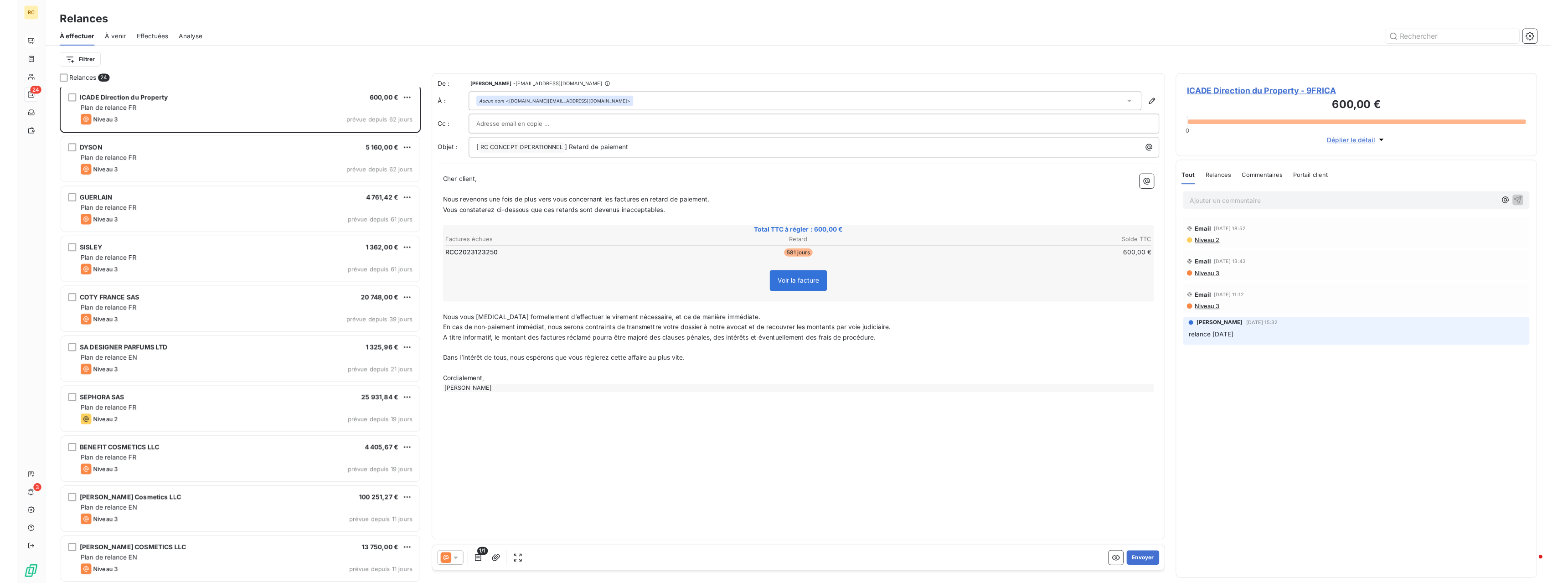
scroll to position [348, 0]
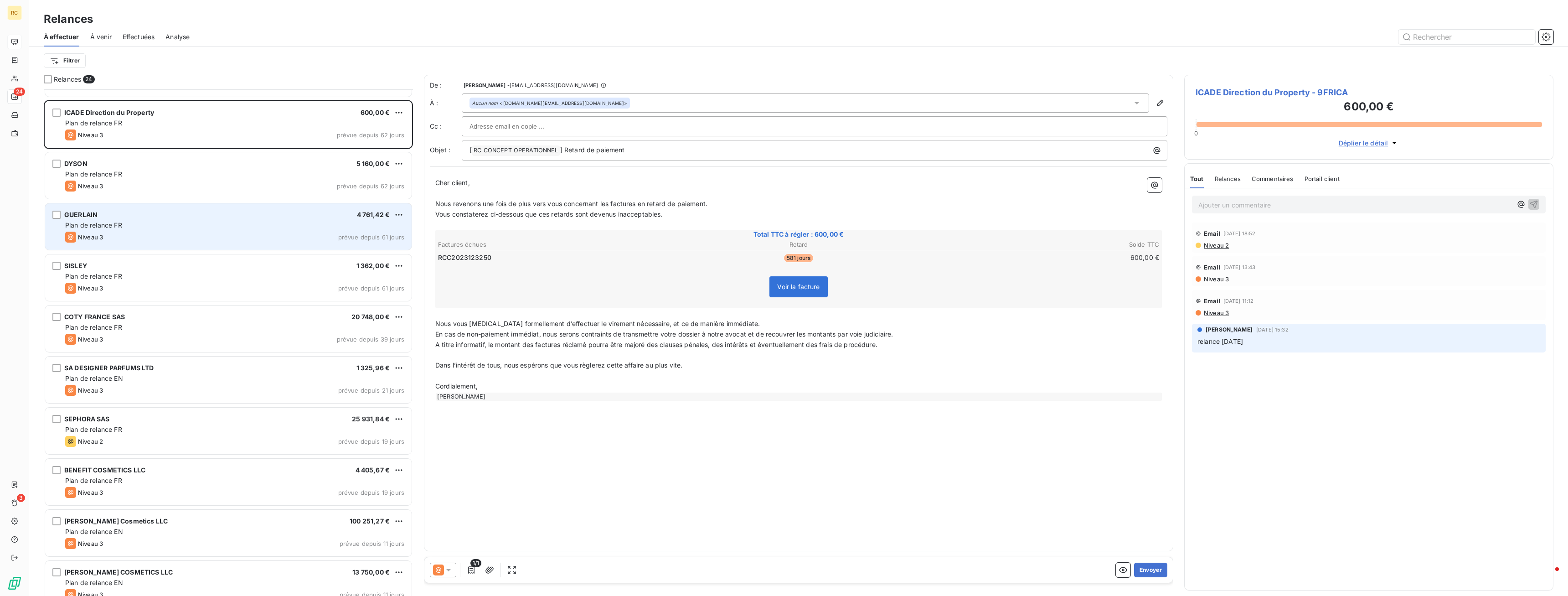
click at [108, 228] on span "Plan de relance FR" at bounding box center [93, 225] width 57 height 8
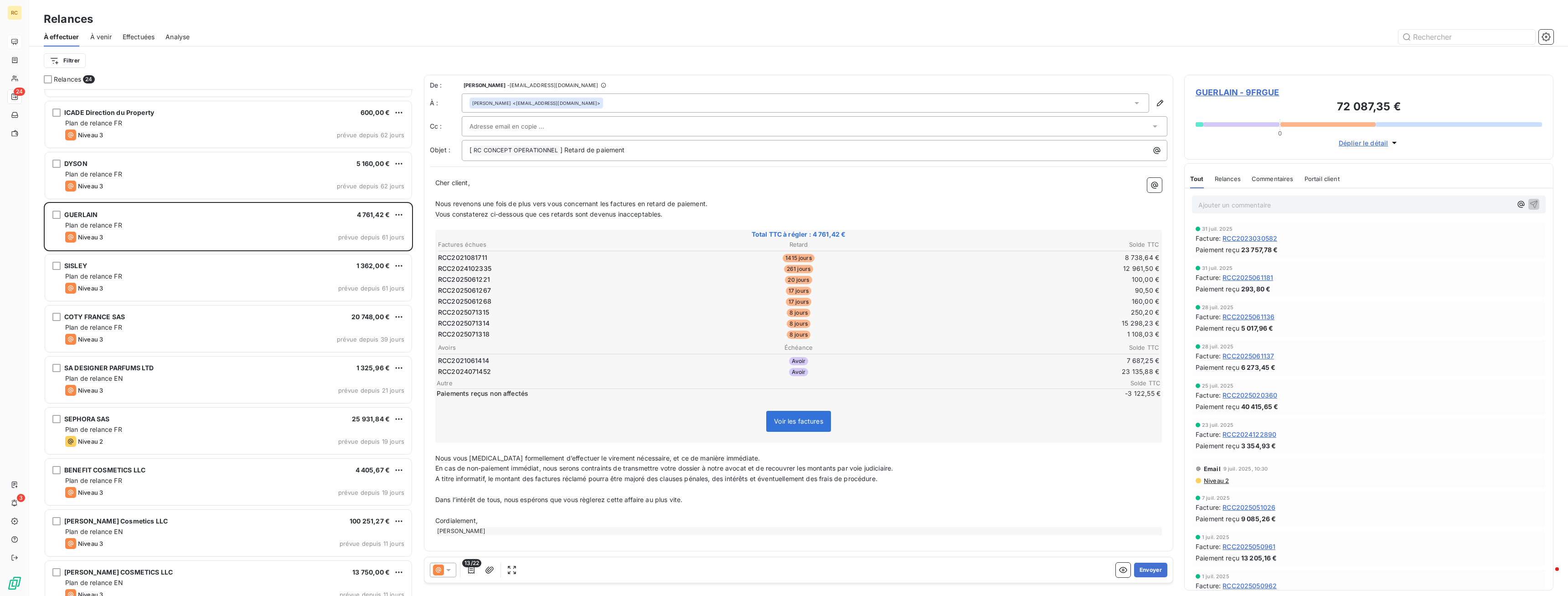
click at [458, 260] on span "RCC2021081711" at bounding box center [462, 258] width 49 height 10
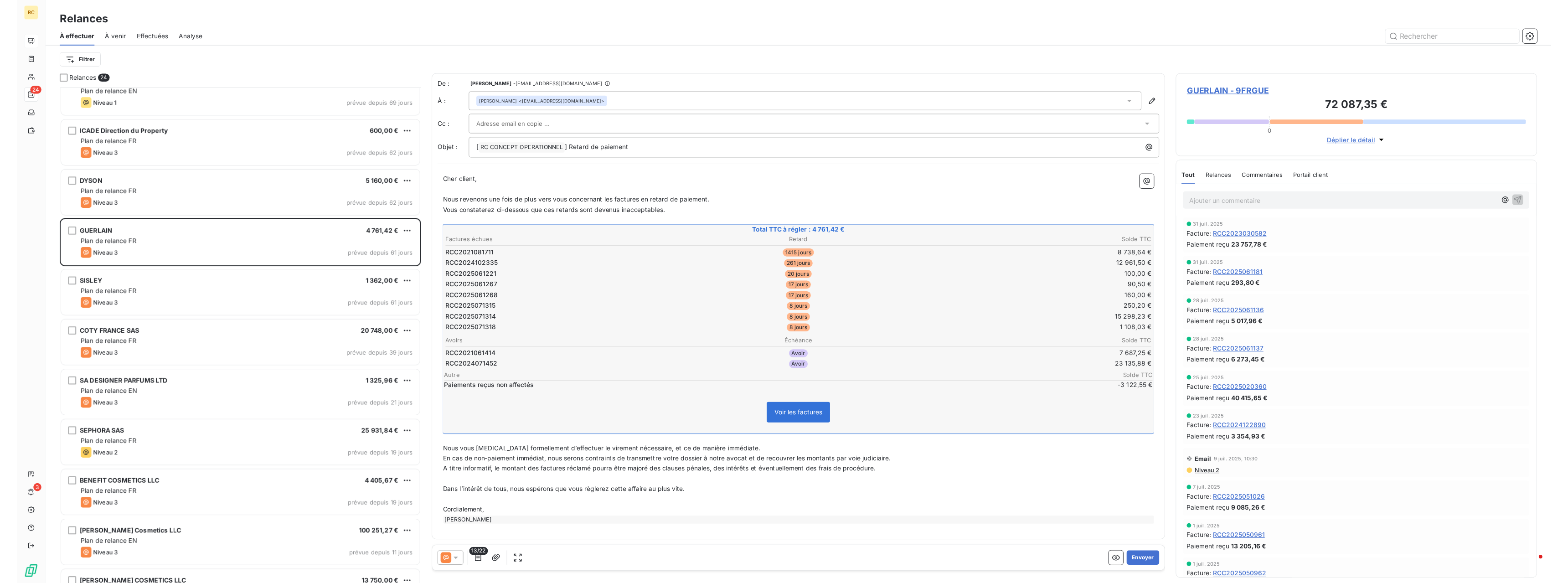
scroll to position [372, 0]
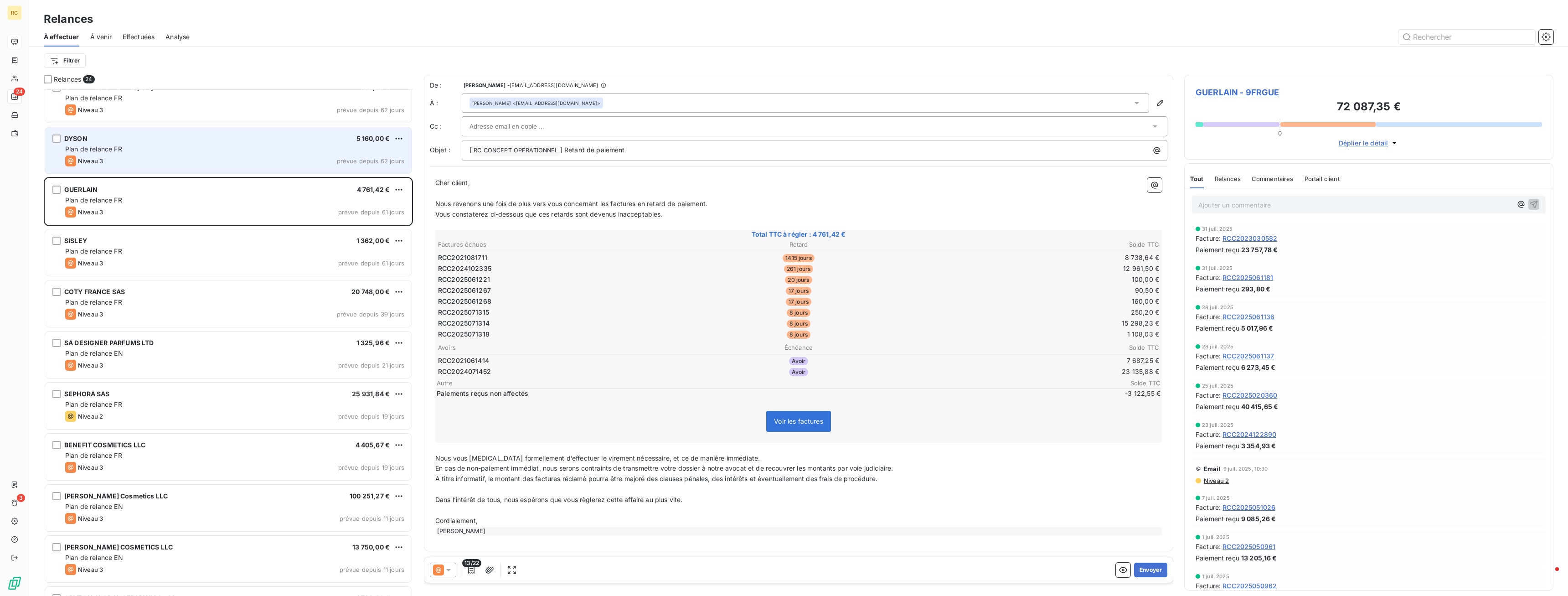
click at [99, 150] on span "Plan de relance FR" at bounding box center [93, 149] width 57 height 8
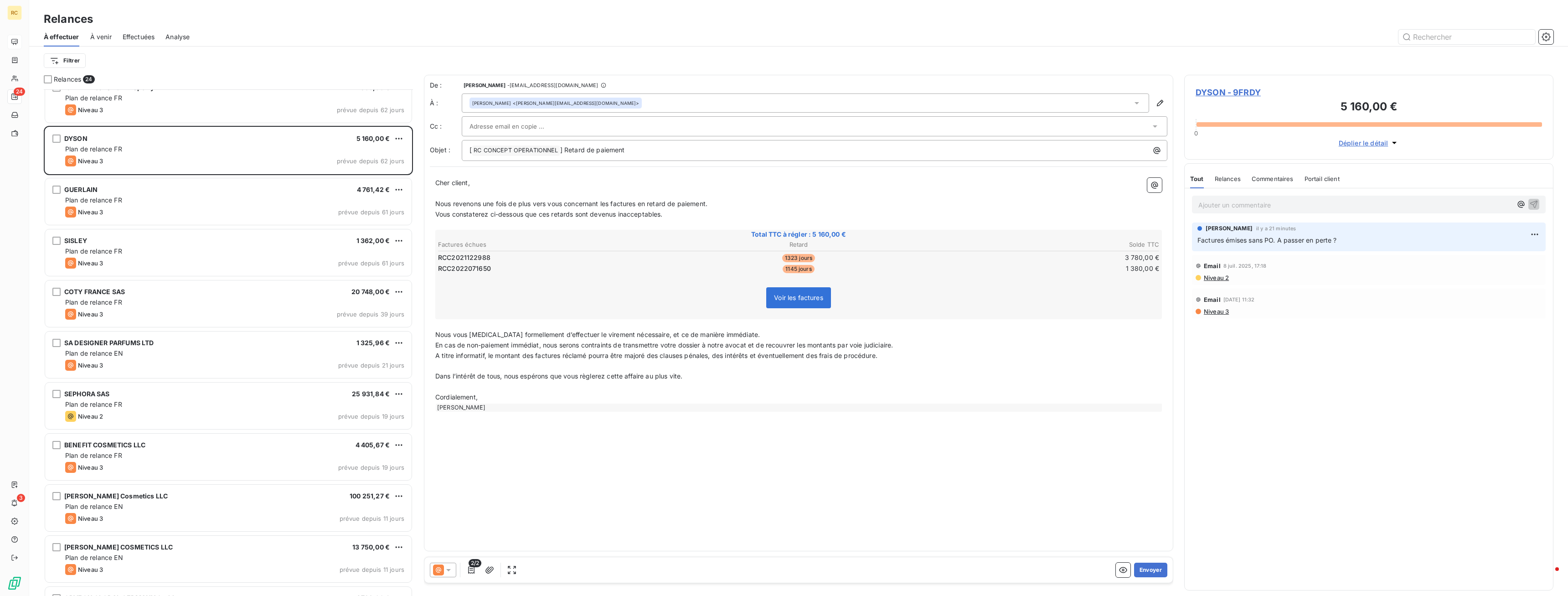
click at [473, 268] on span "RCC2022071650" at bounding box center [464, 269] width 53 height 10
click at [491, 266] on td "RCC2022071650" at bounding box center [557, 268] width 240 height 10
drag, startPoint x: 491, startPoint y: 266, endPoint x: 424, endPoint y: 265, distance: 67.0
click at [438, 265] on td "RCC2022071650" at bounding box center [557, 268] width 240 height 10
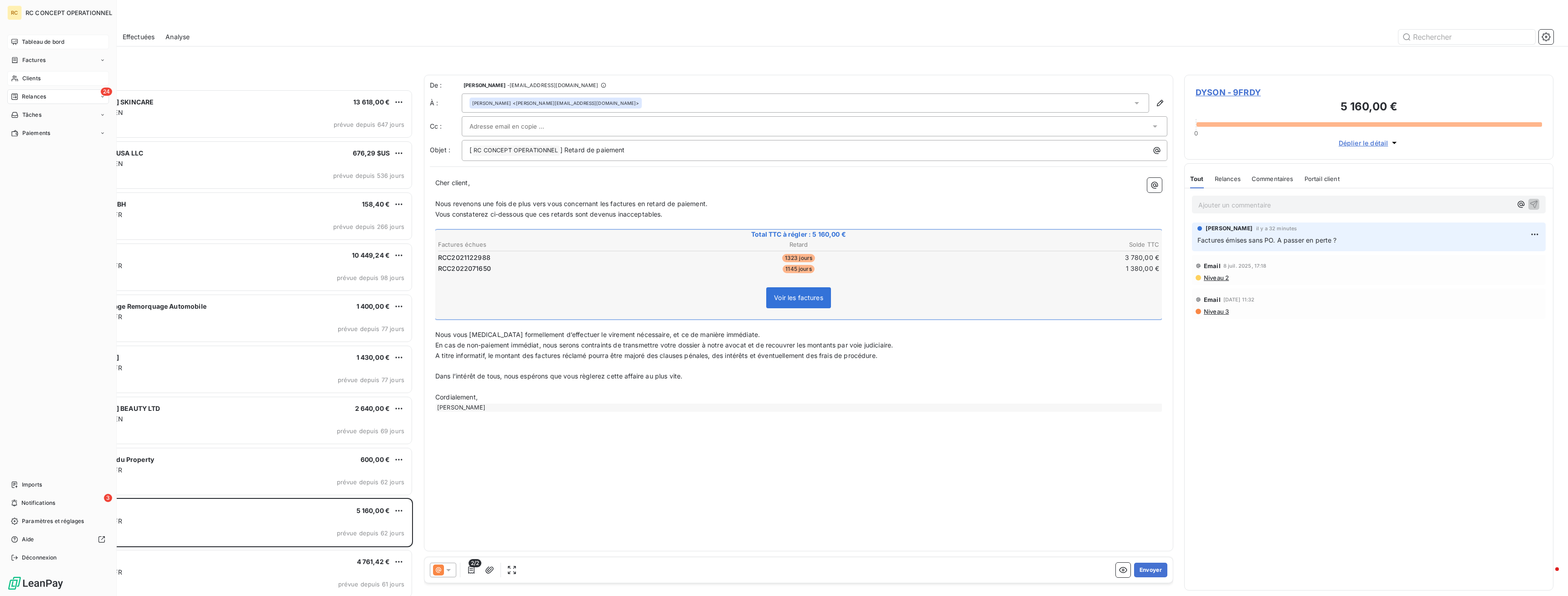
click at [30, 76] on span "Clients" at bounding box center [31, 79] width 18 height 9
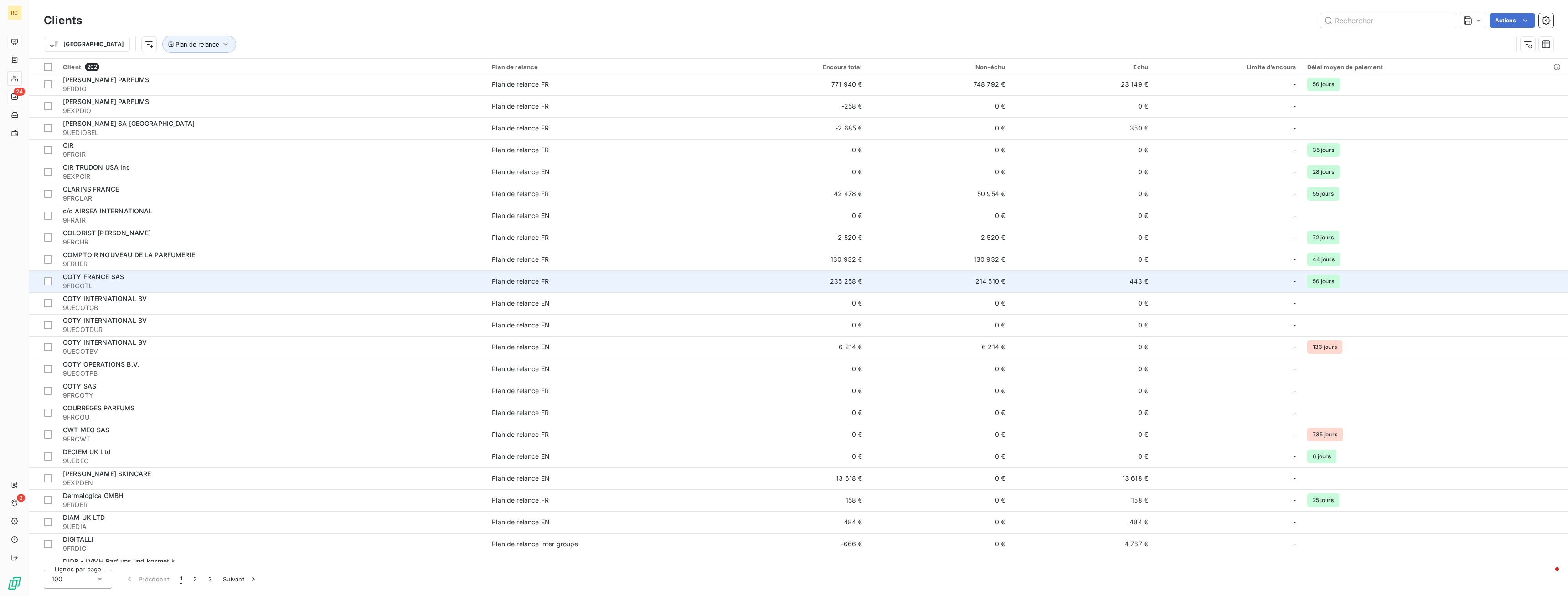
scroll to position [791, 0]
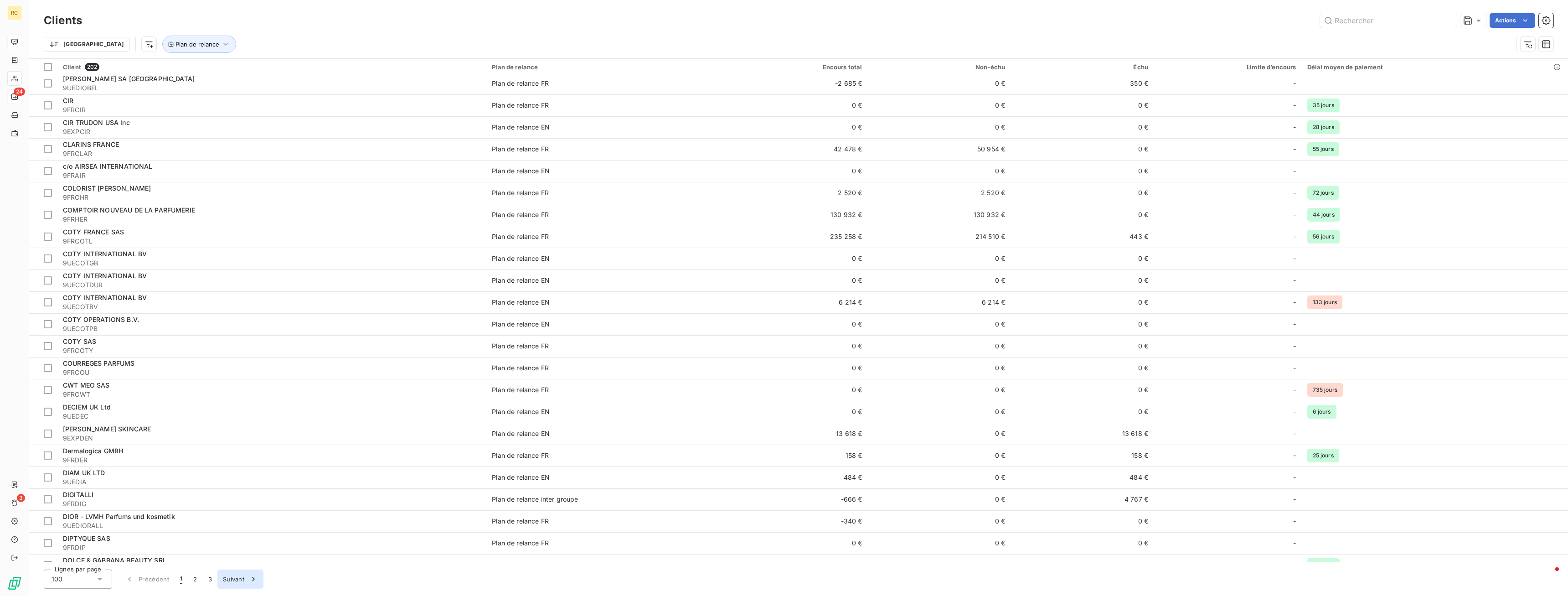
click at [231, 581] on button "Suivant" at bounding box center [240, 580] width 46 height 19
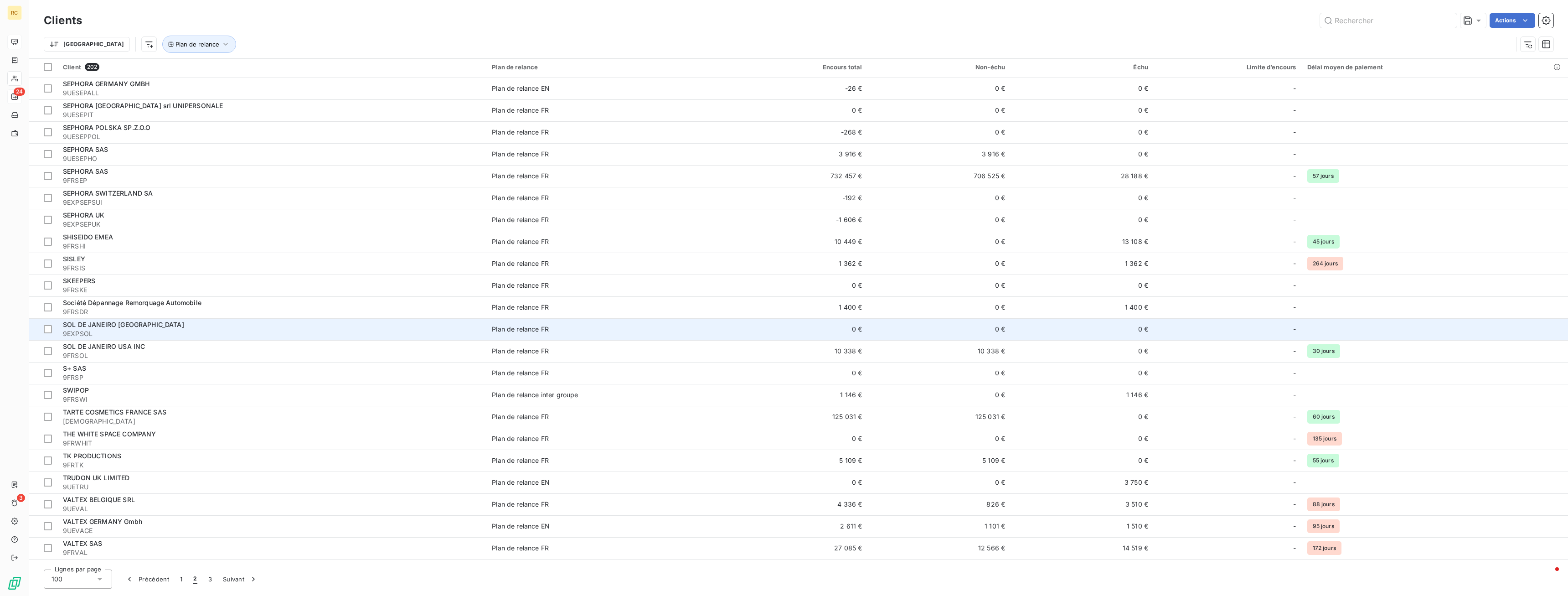
scroll to position [1703, 0]
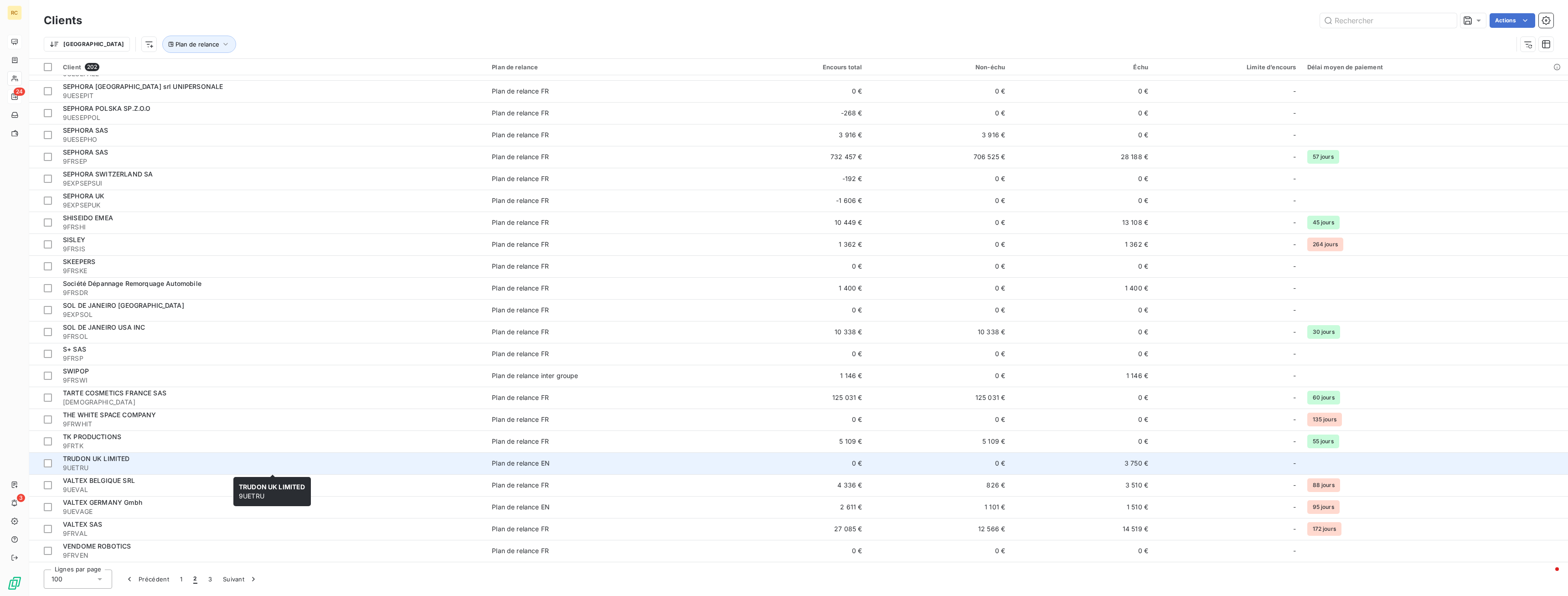
click at [78, 456] on span "TRUDON UK LIMITED" at bounding box center [97, 459] width 67 height 8
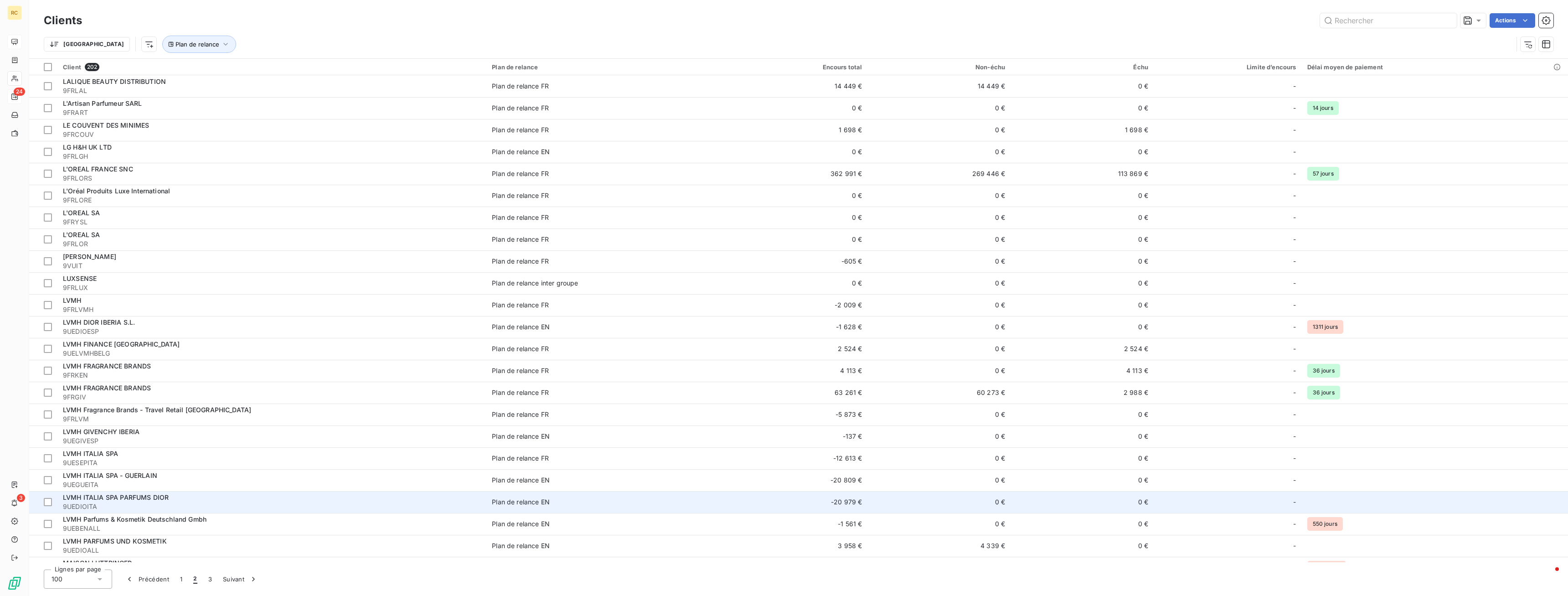
click at [91, 498] on span "LVMH ITALIA SPA PARFUMS DIOR" at bounding box center [116, 497] width 105 height 8
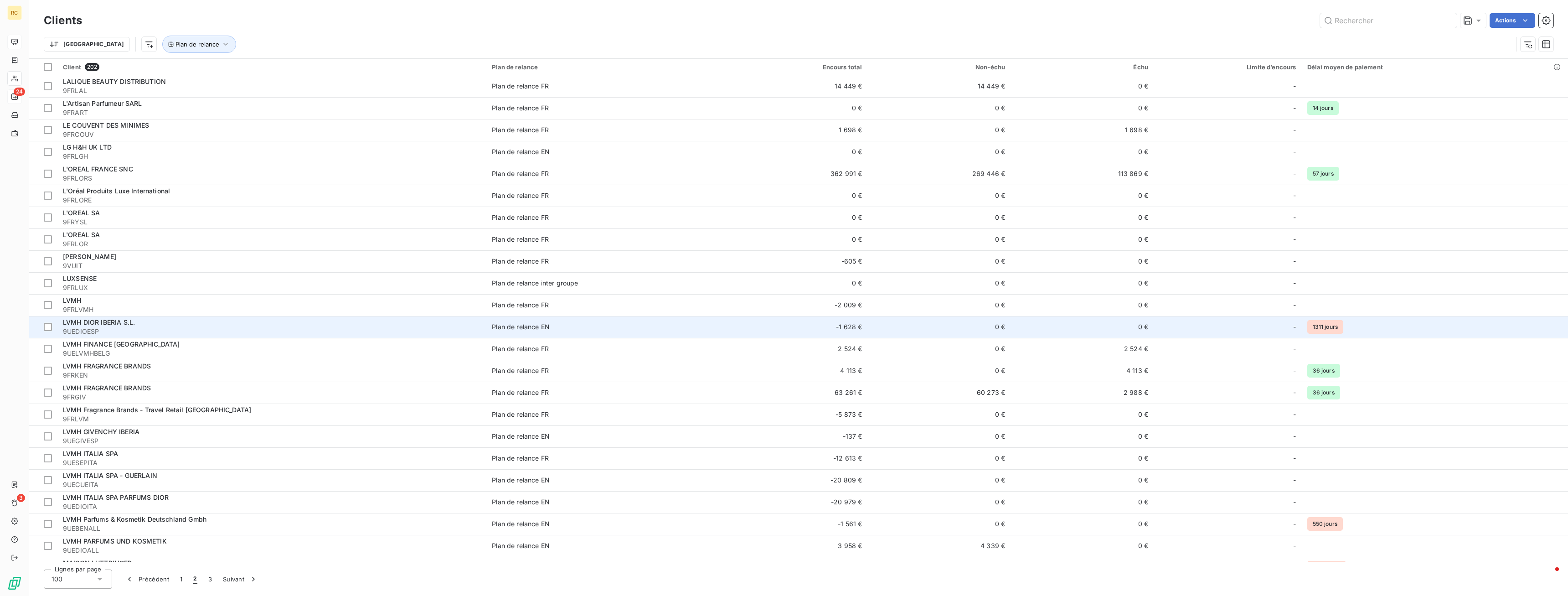
scroll to position [326, 0]
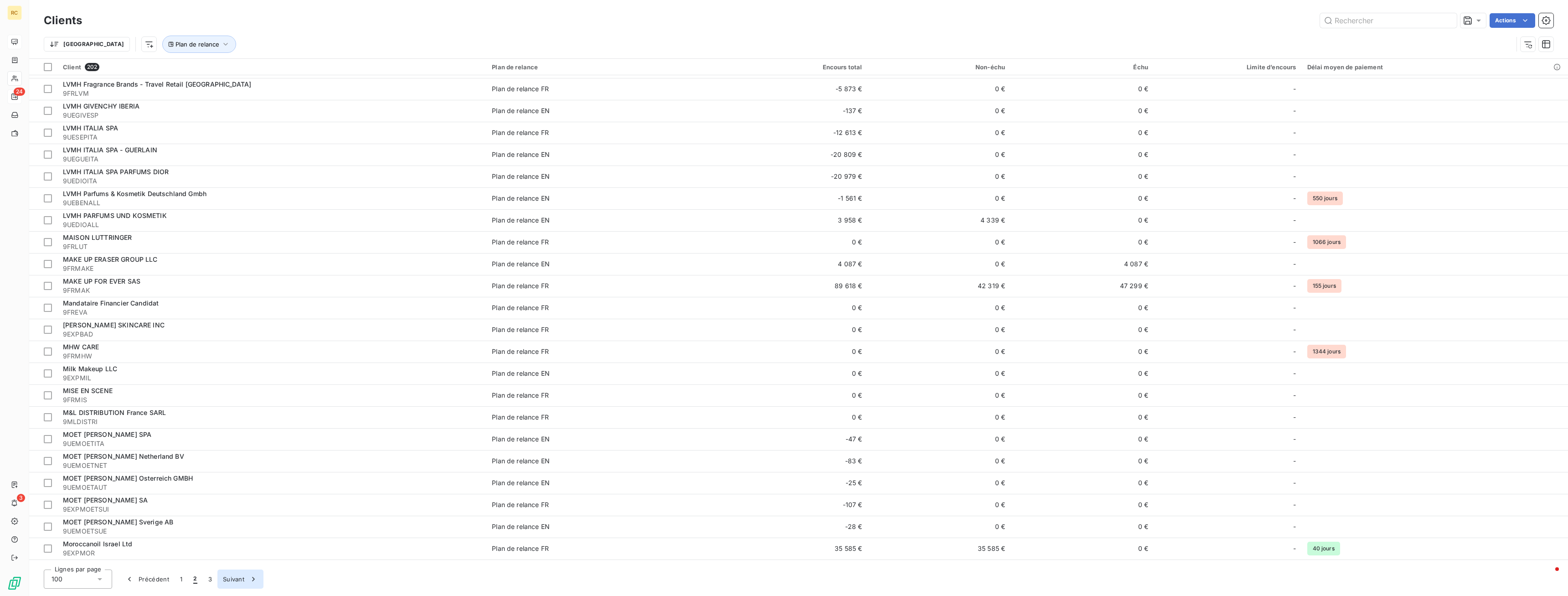
click at [232, 580] on button "Suivant" at bounding box center [240, 580] width 46 height 19
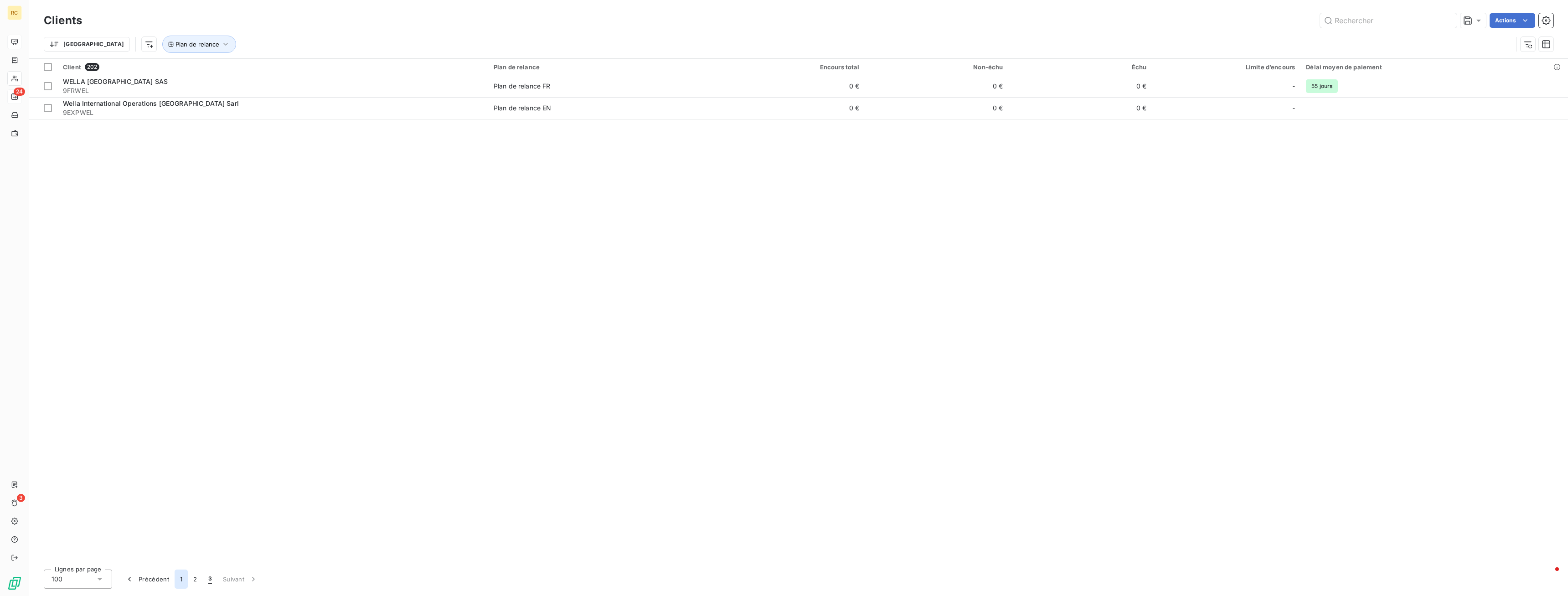
click at [176, 580] on button "1" at bounding box center [181, 580] width 13 height 19
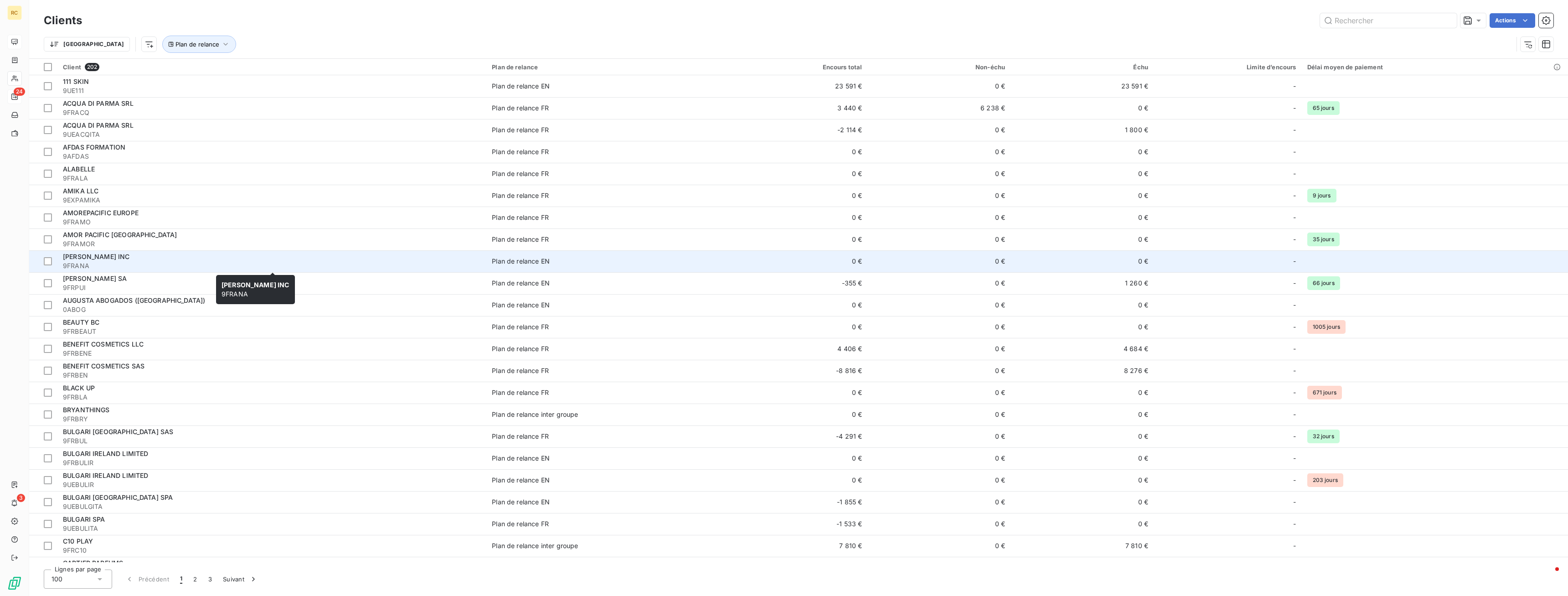
click at [80, 260] on span "[PERSON_NAME] INC" at bounding box center [97, 257] width 67 height 8
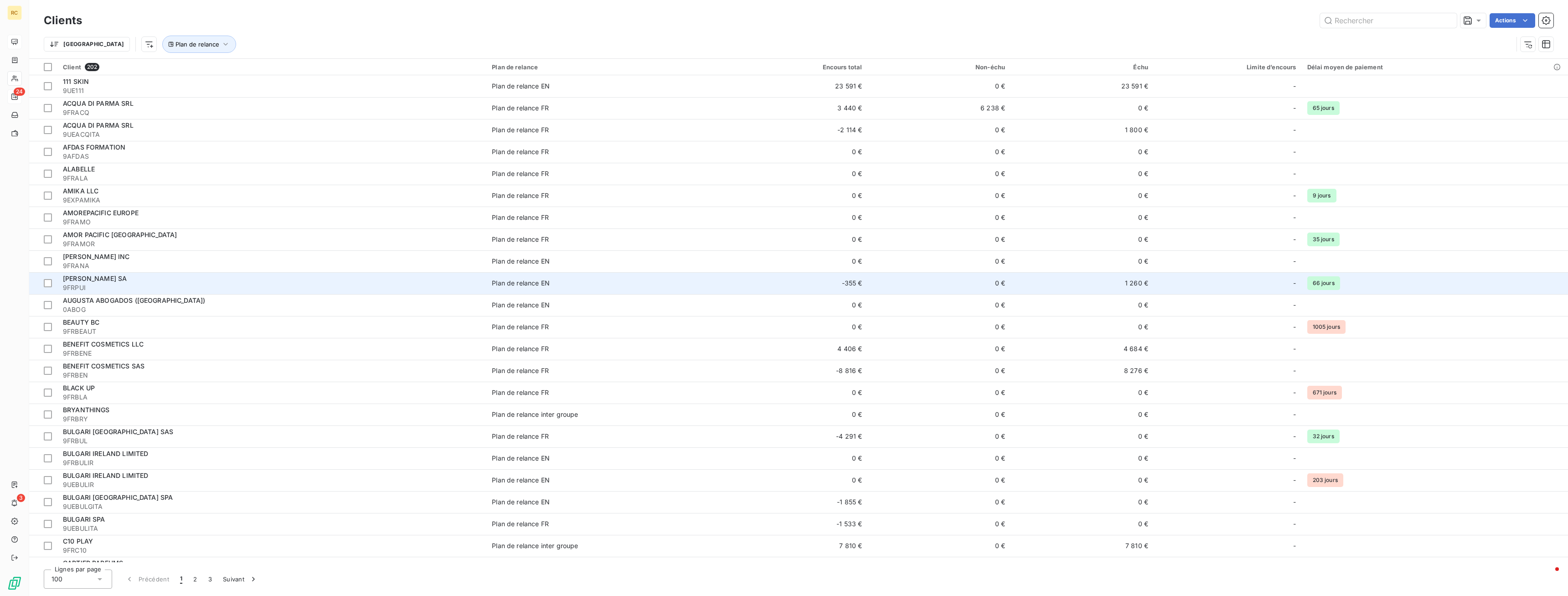
click at [85, 282] on span "[PERSON_NAME] SA" at bounding box center [95, 279] width 64 height 8
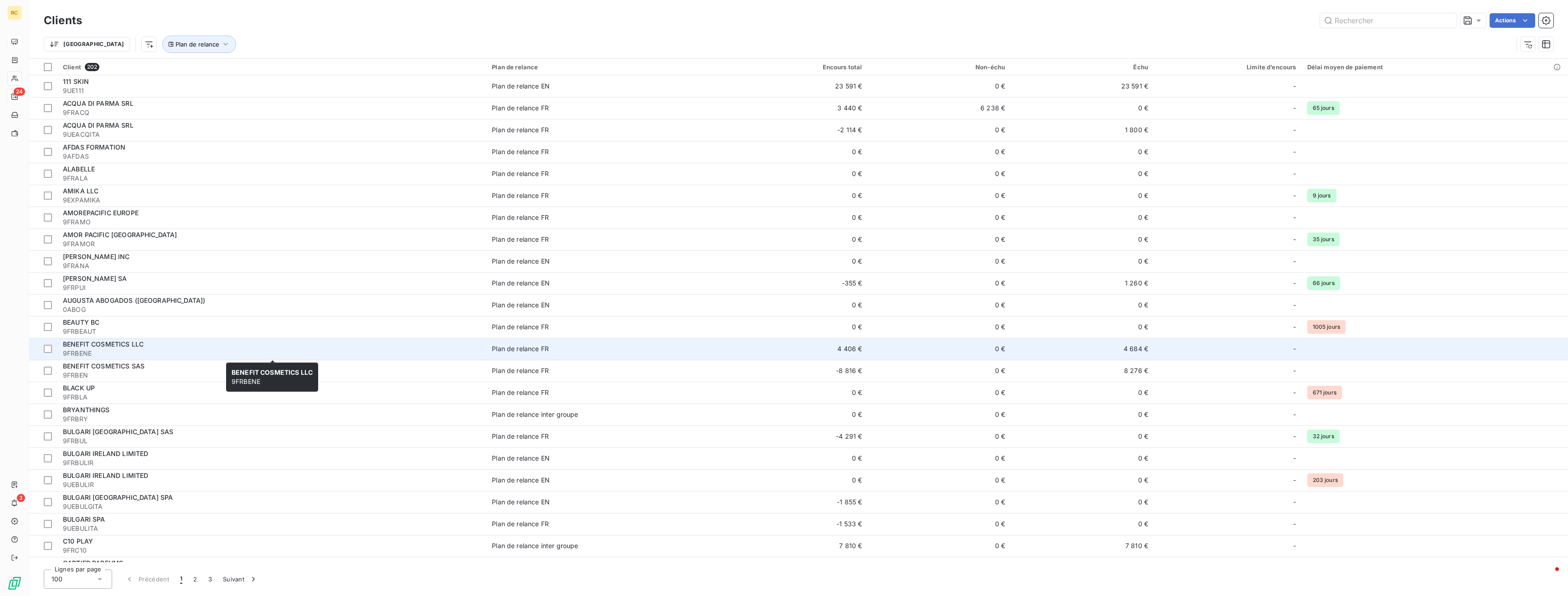
click at [127, 343] on span "BENEFIT COSMETICS LLC" at bounding box center [103, 344] width 80 height 8
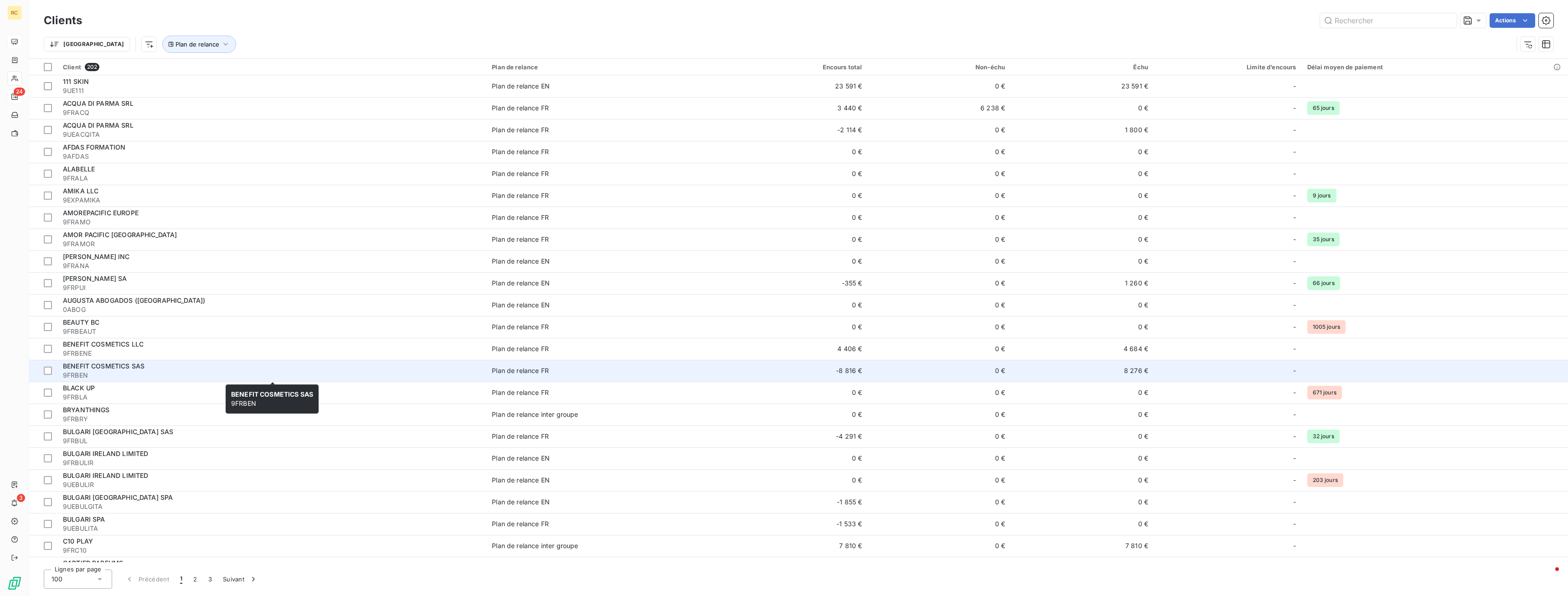
click at [125, 363] on span "BENEFIT COSMETICS SAS" at bounding box center [103, 366] width 81 height 8
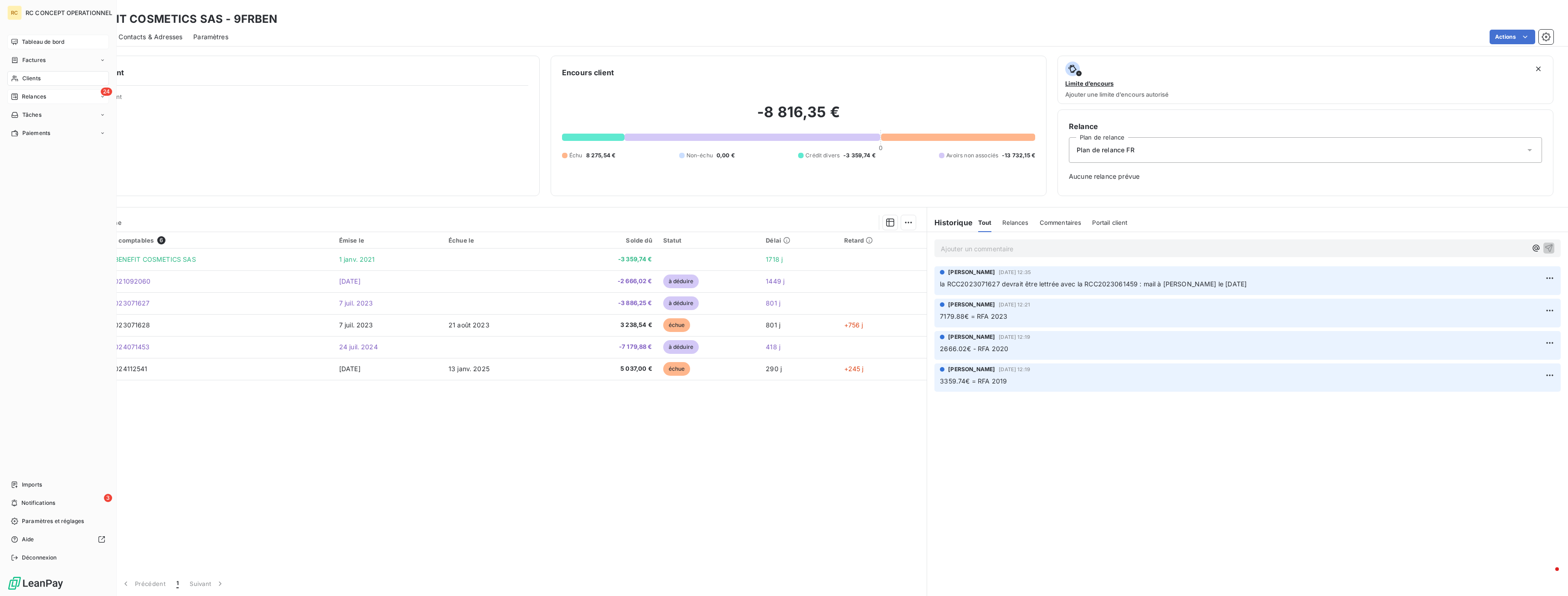
click at [29, 80] on span "Clients" at bounding box center [31, 79] width 18 height 9
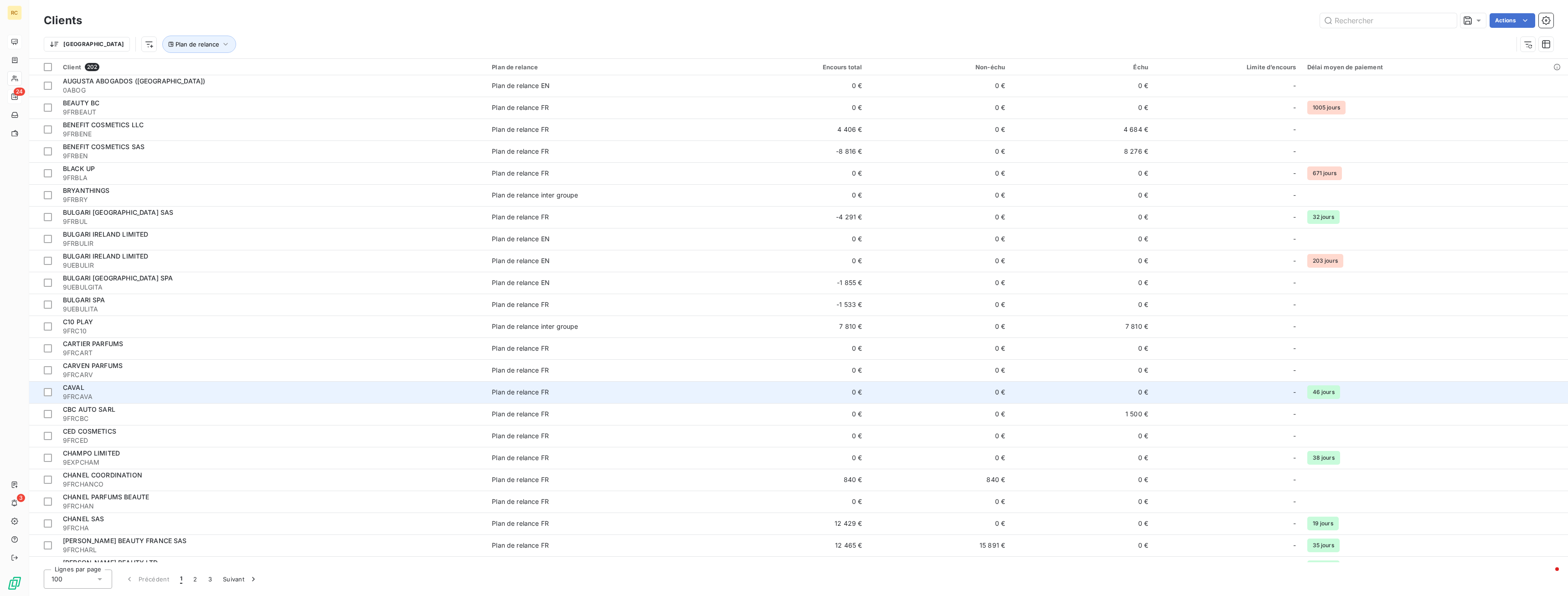
scroll to position [233, 0]
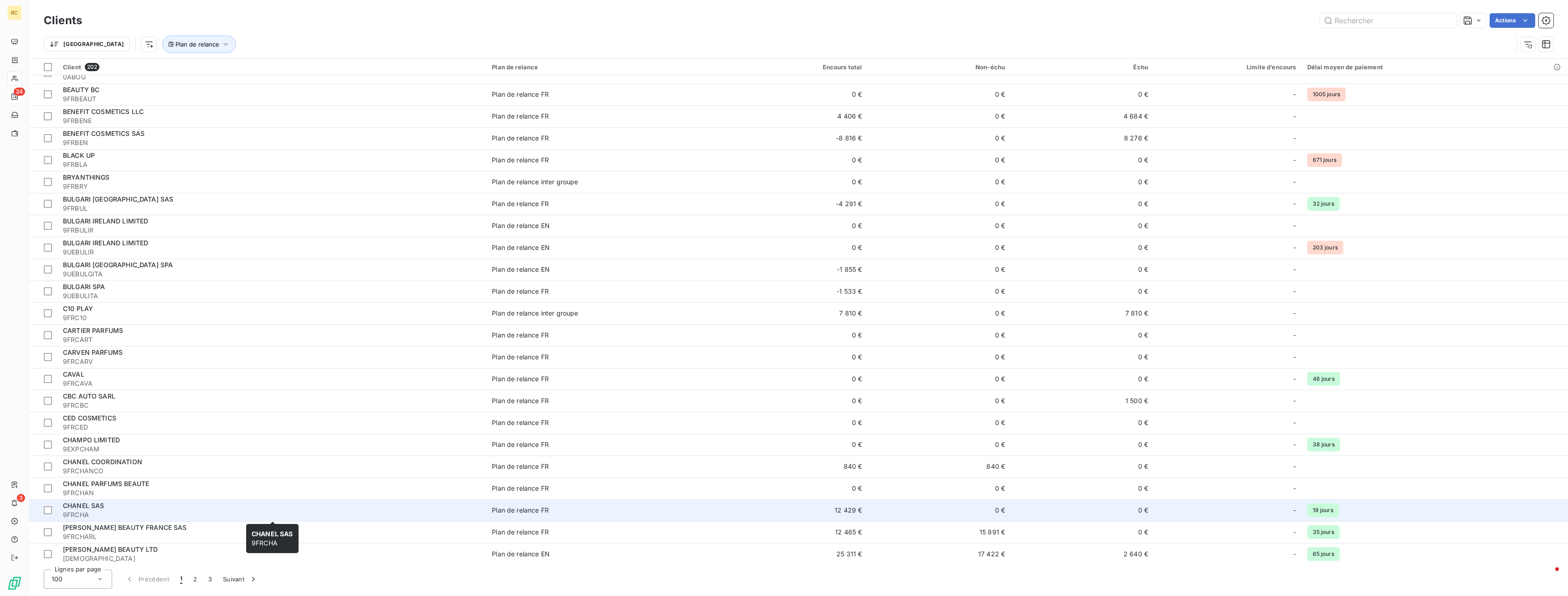
click at [87, 511] on span "9FRCHA" at bounding box center [272, 516] width 418 height 10
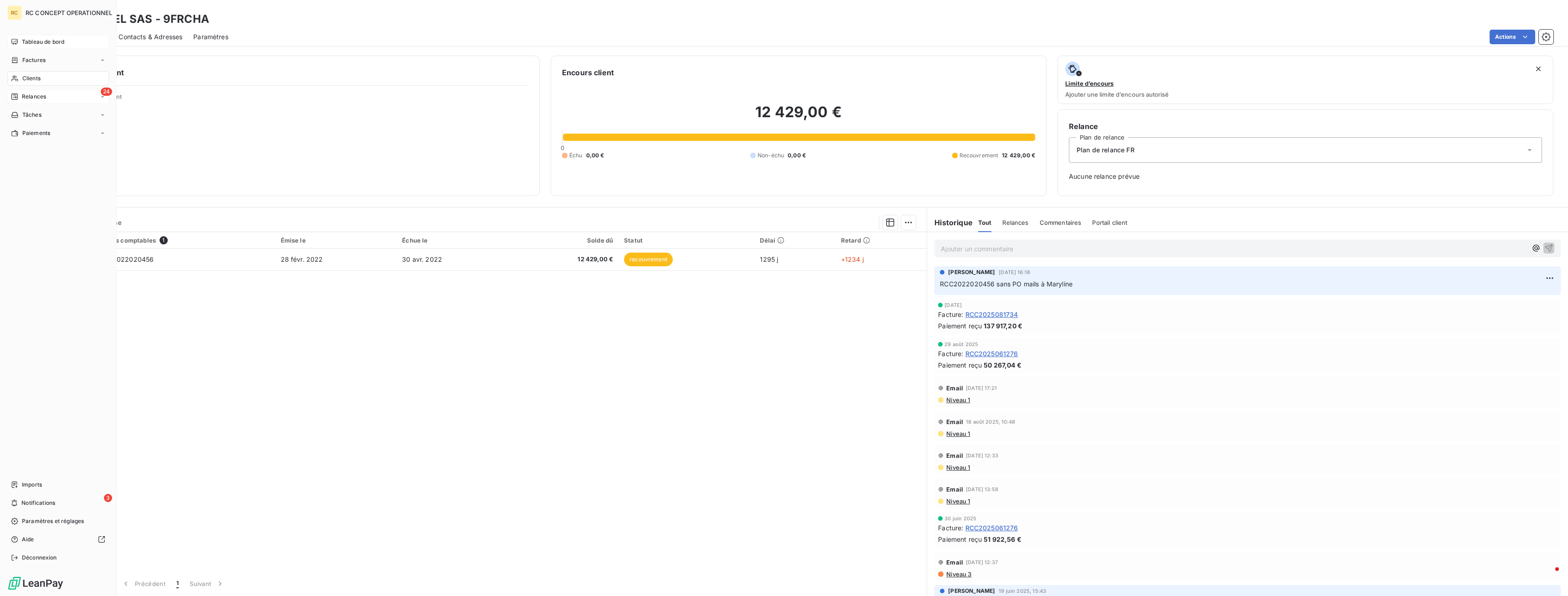
click at [34, 80] on span "Clients" at bounding box center [31, 79] width 18 height 9
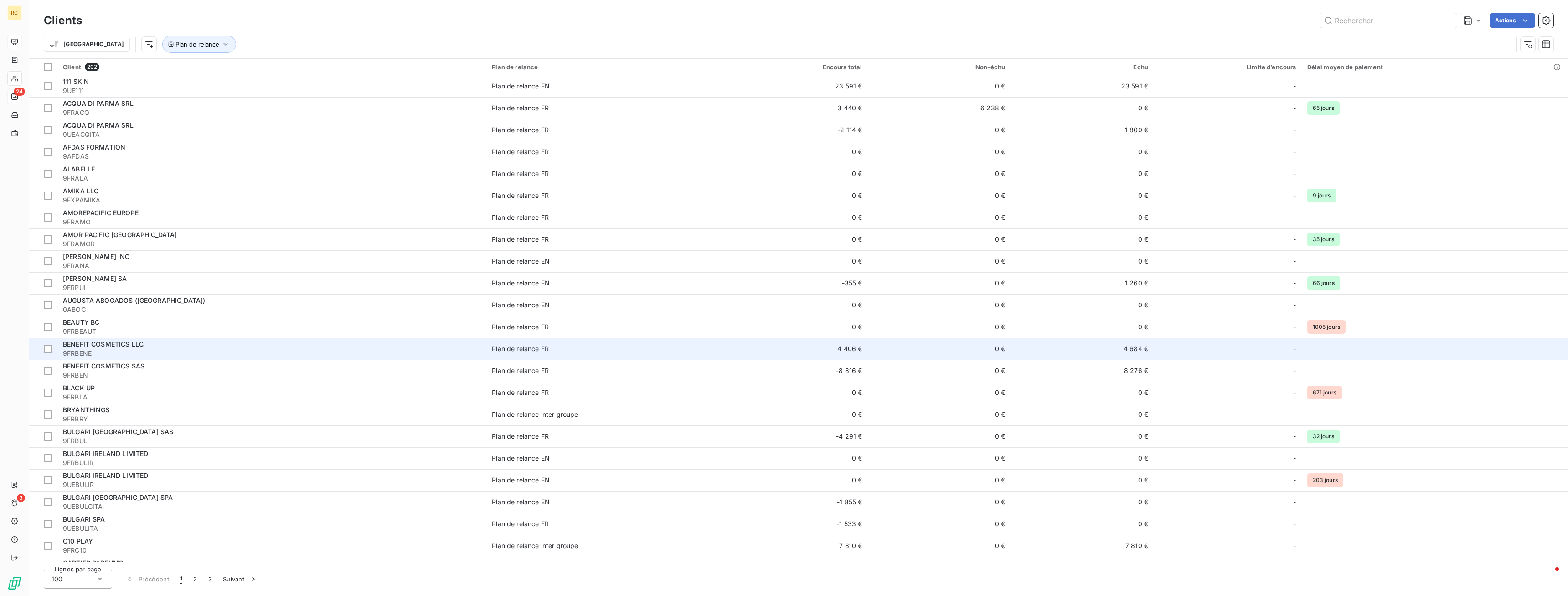
click at [79, 341] on span "BENEFIT COSMETICS LLC" at bounding box center [103, 344] width 80 height 8
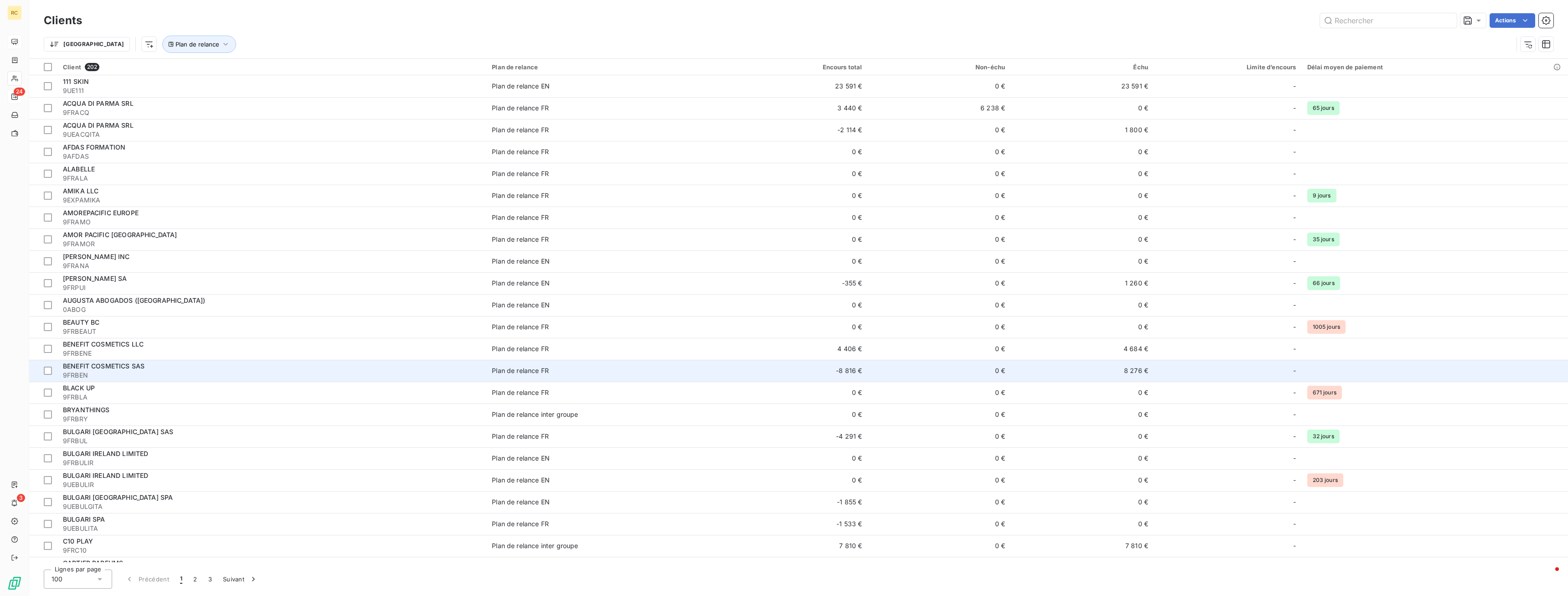
click at [108, 374] on span "9FRBEN" at bounding box center [272, 376] width 418 height 10
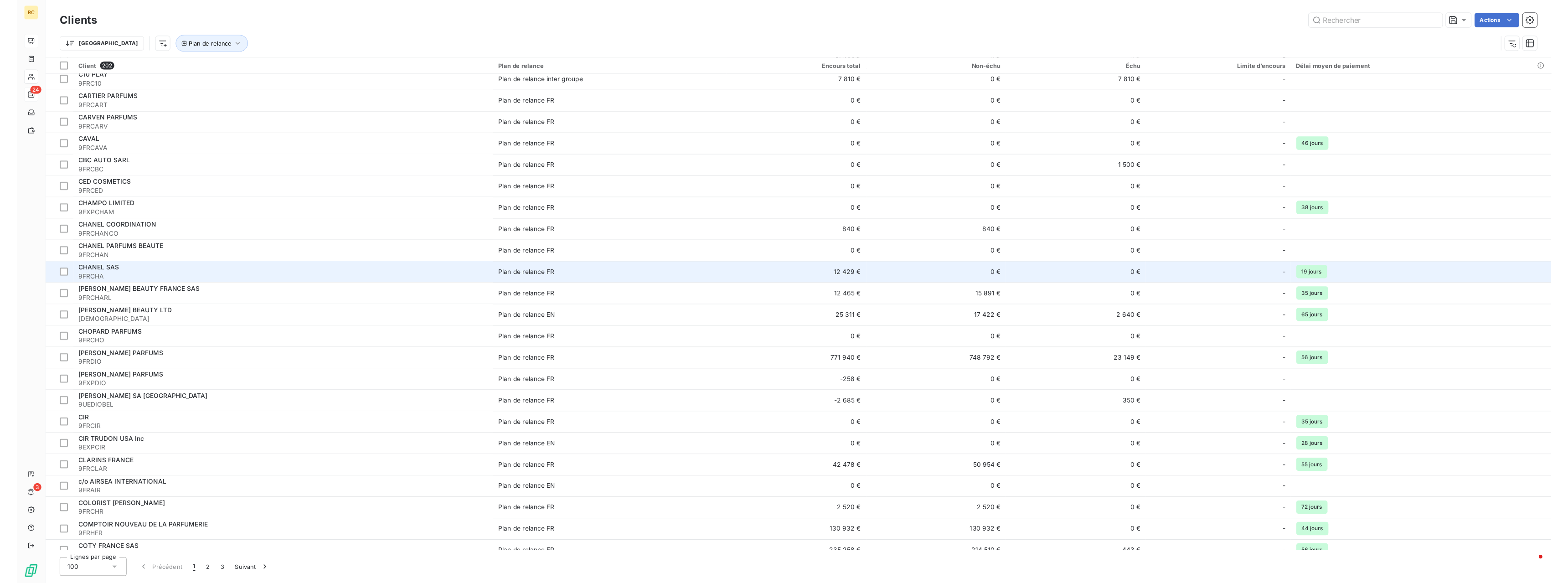
scroll to position [604, 0]
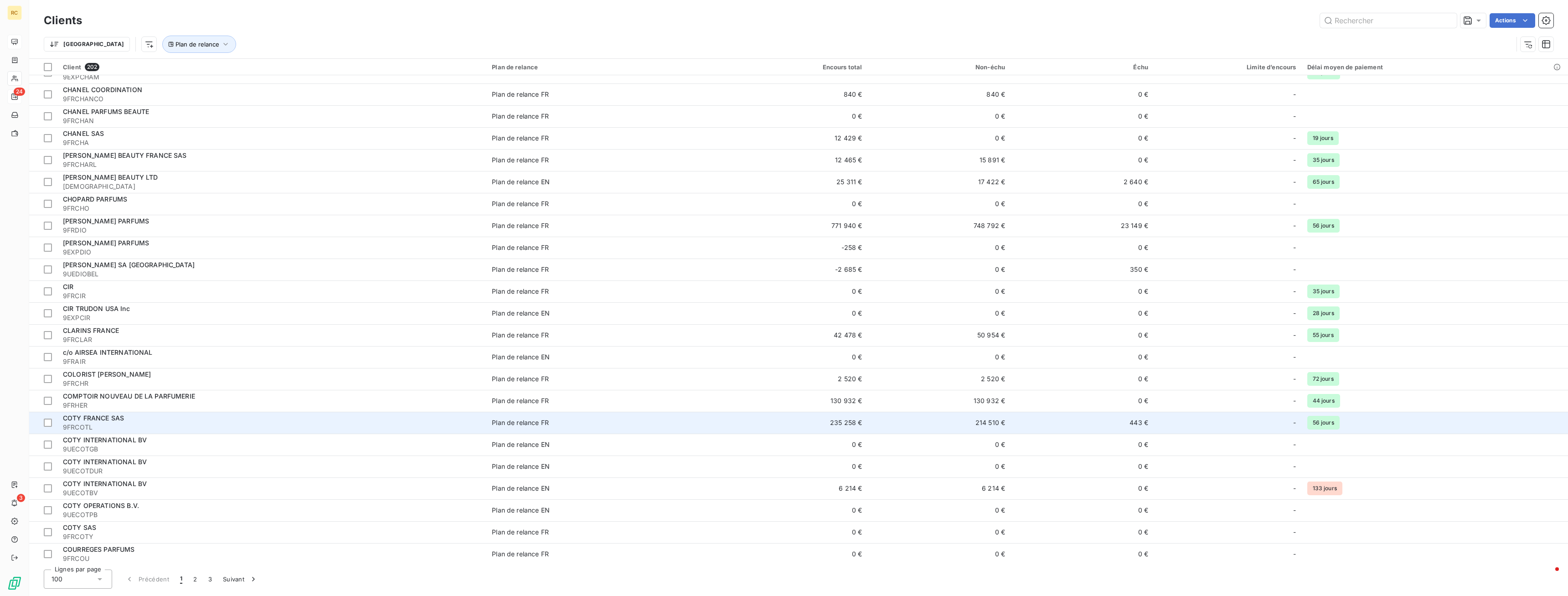
click at [82, 417] on span "COTY FRANCE SAS" at bounding box center [94, 418] width 61 height 8
